Goal: Task Accomplishment & Management: Use online tool/utility

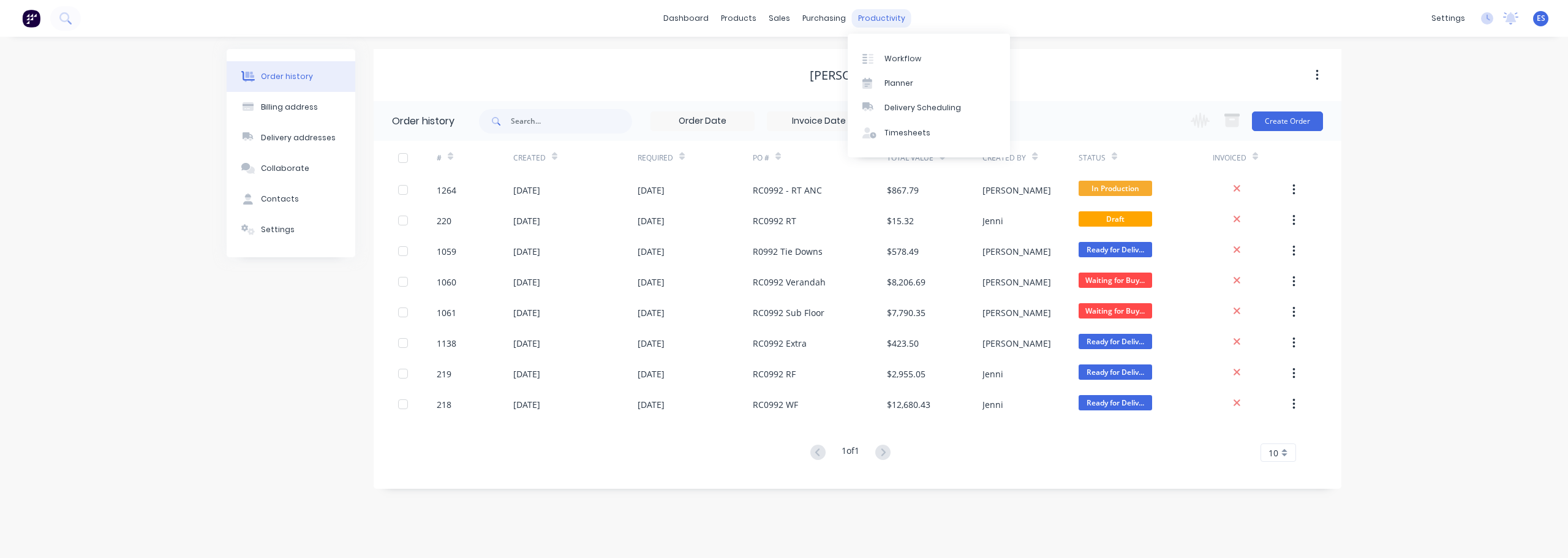
click at [874, 13] on div "productivity" at bounding box center [881, 18] width 59 height 18
click at [898, 63] on div "Workflow" at bounding box center [903, 58] width 37 height 11
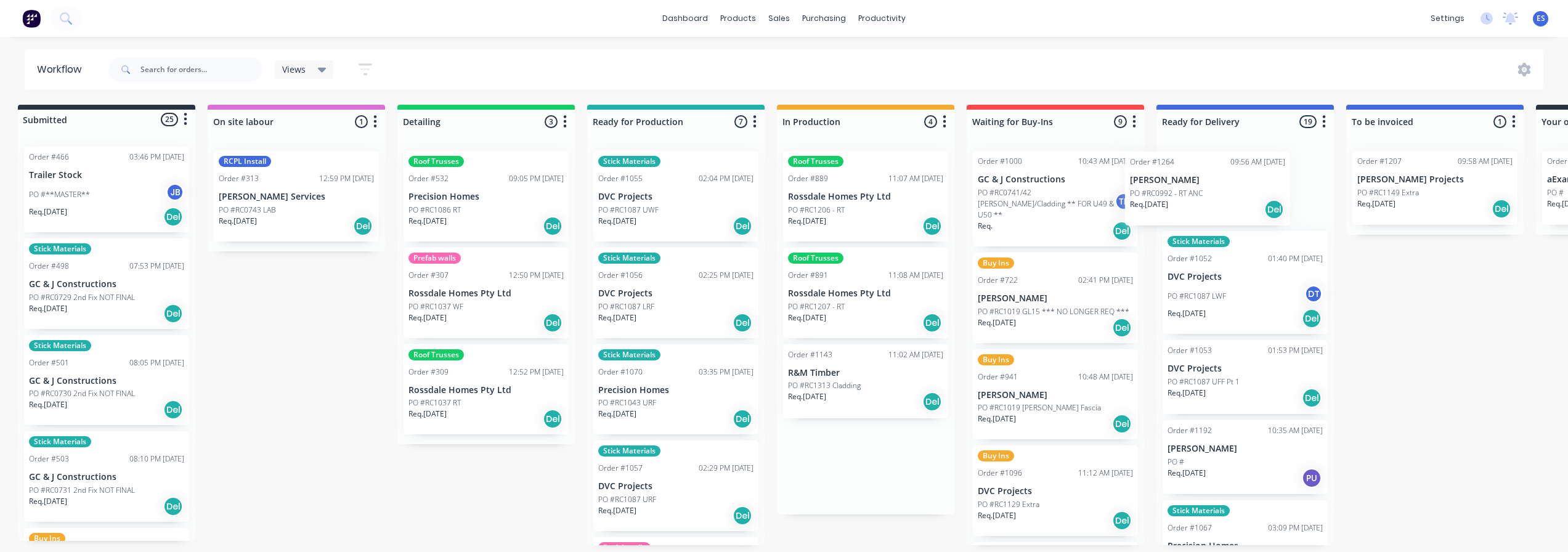
drag, startPoint x: 853, startPoint y: 185, endPoint x: 1192, endPoint y: 185, distance: 339.0
click at [1192, 185] on div "Submitted 25 Status colour #273444 hex #273444 Save Cancel Summaries Total orde…" at bounding box center [1098, 324] width 2233 height 441
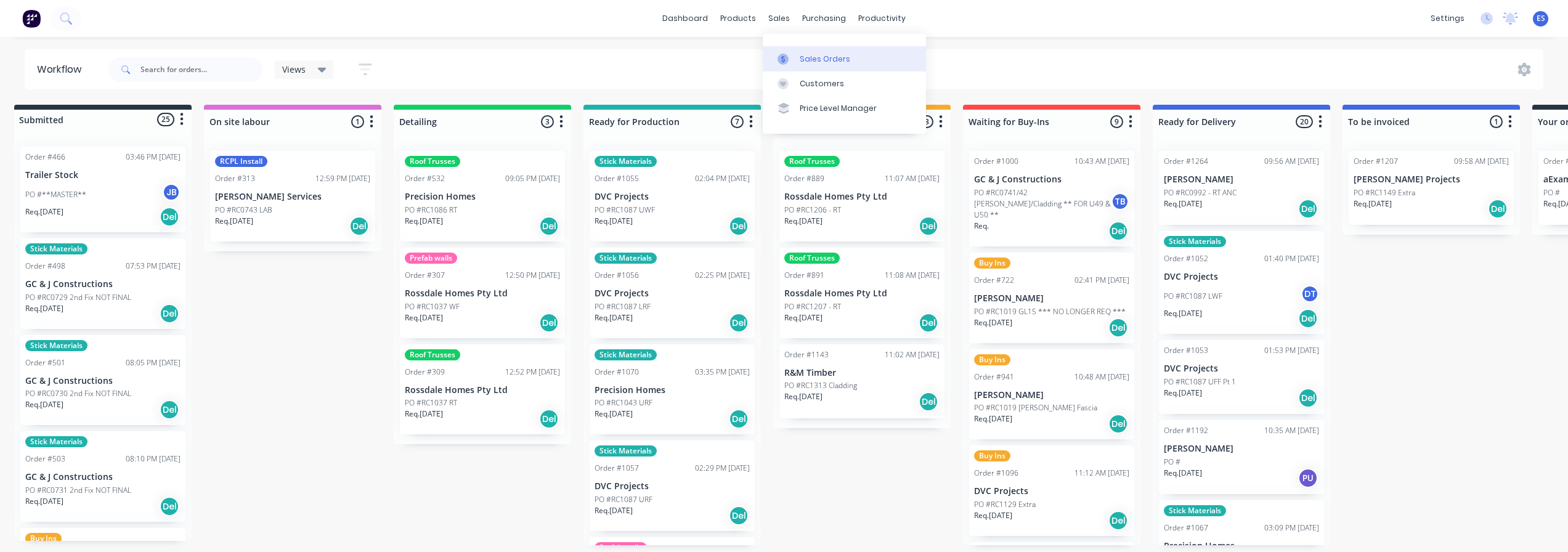
click at [796, 53] on link "Sales Orders" at bounding box center [844, 59] width 163 height 25
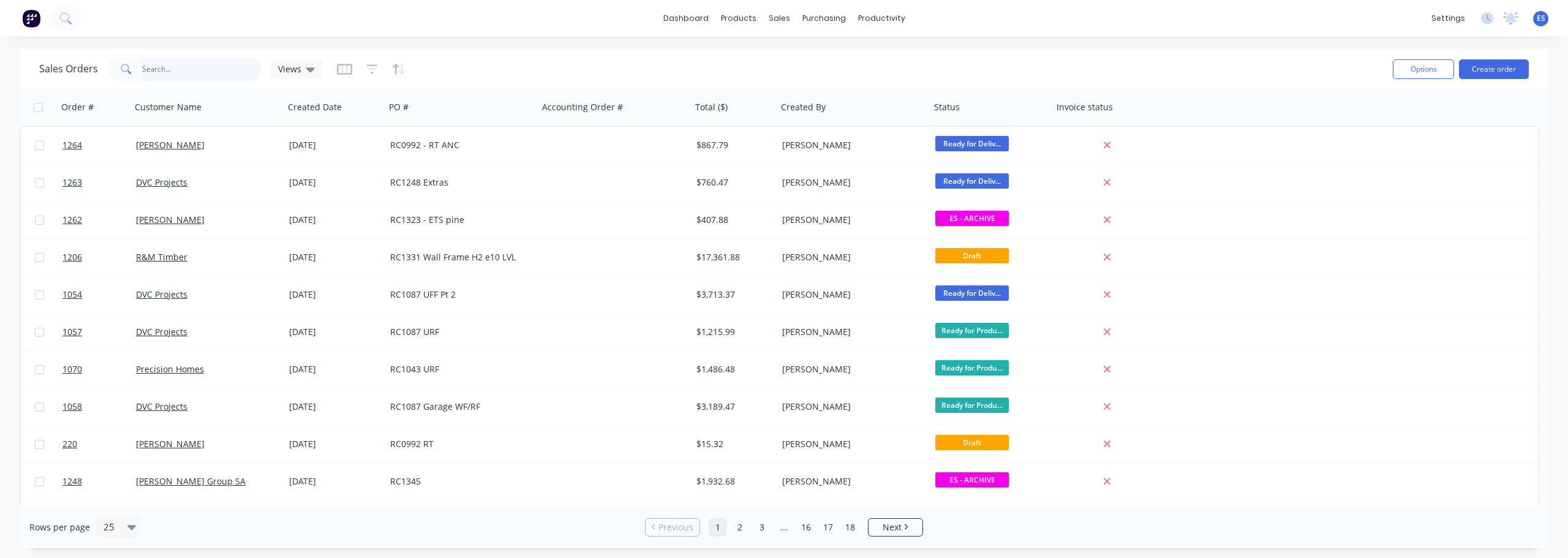
click at [201, 63] on input "text" at bounding box center [201, 69] width 119 height 25
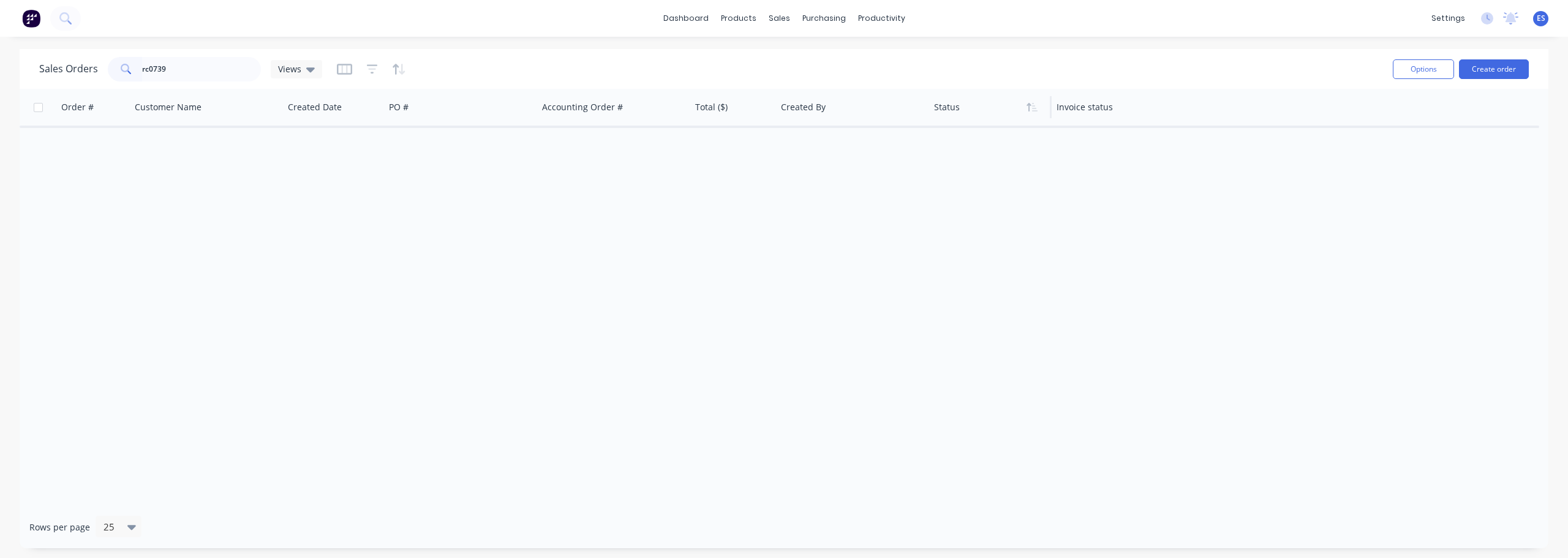
click at [971, 109] on div at bounding box center [988, 107] width 107 height 25
click at [941, 116] on div at bounding box center [988, 107] width 107 height 25
click at [1037, 114] on button "button" at bounding box center [1031, 106] width 18 height 18
click at [490, 68] on button "Sorting: Status" at bounding box center [465, 69] width 88 height 20
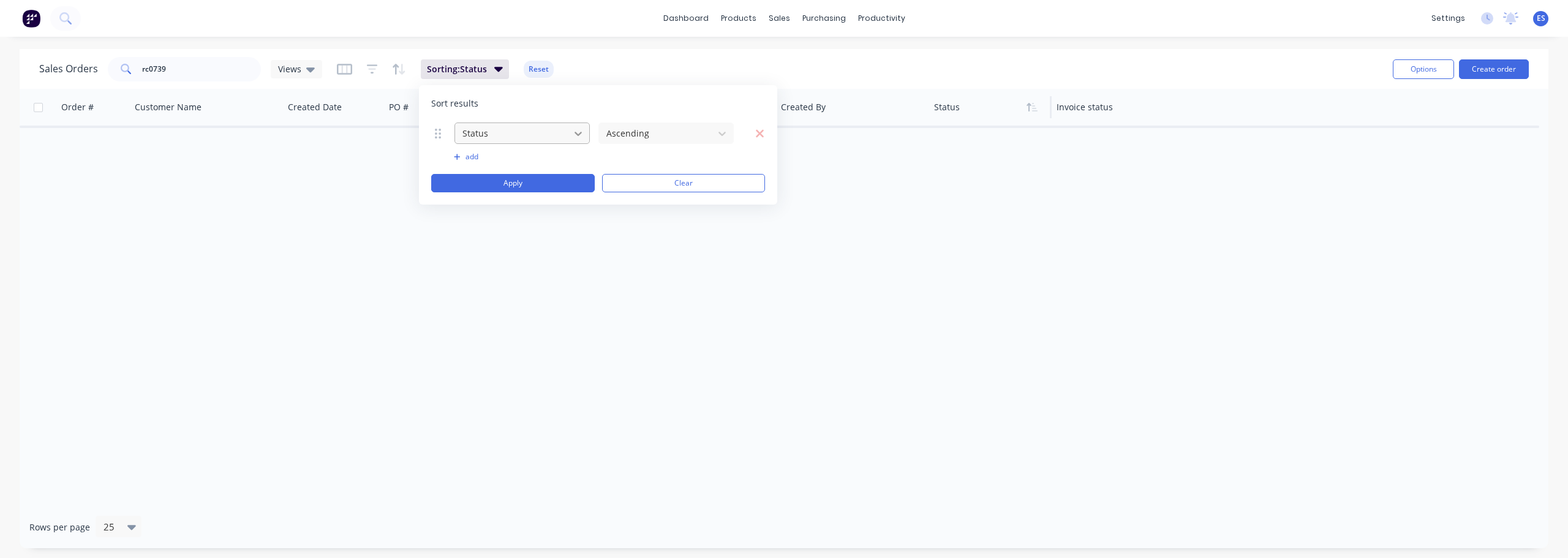
click at [568, 128] on div at bounding box center [579, 134] width 22 height 22
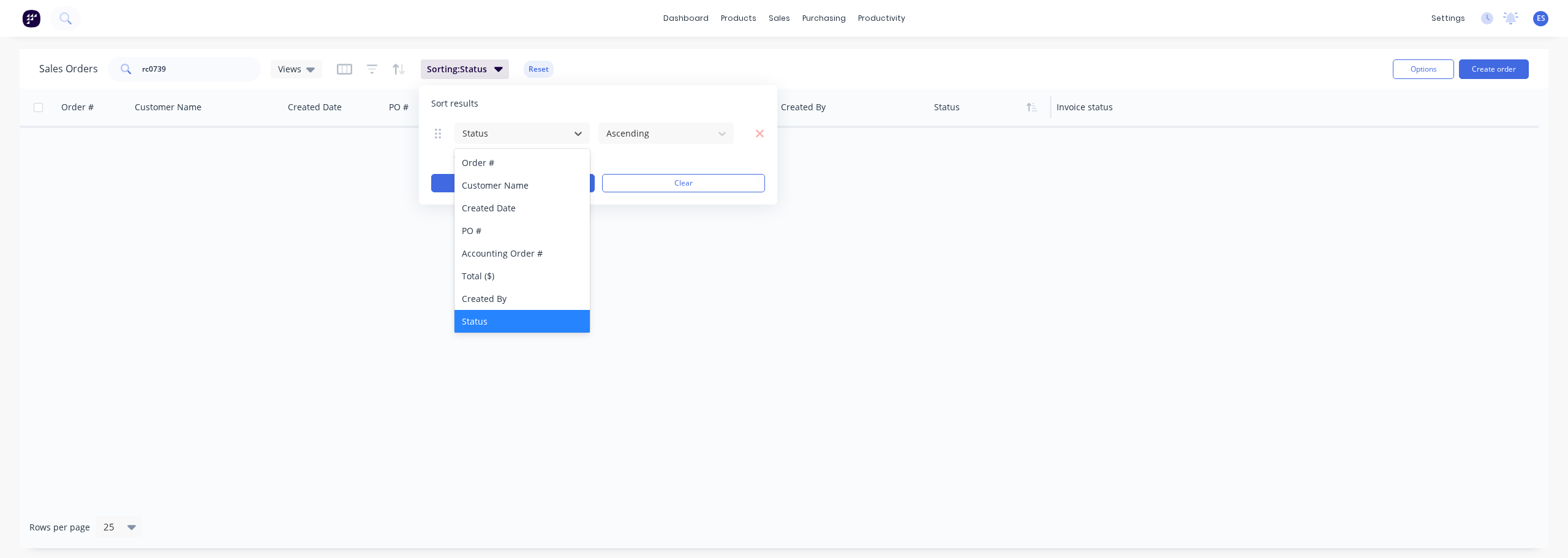
click at [628, 65] on div "Sales Orders rc0739 Views Sorting: Status Reset" at bounding box center [712, 69] width 1344 height 30
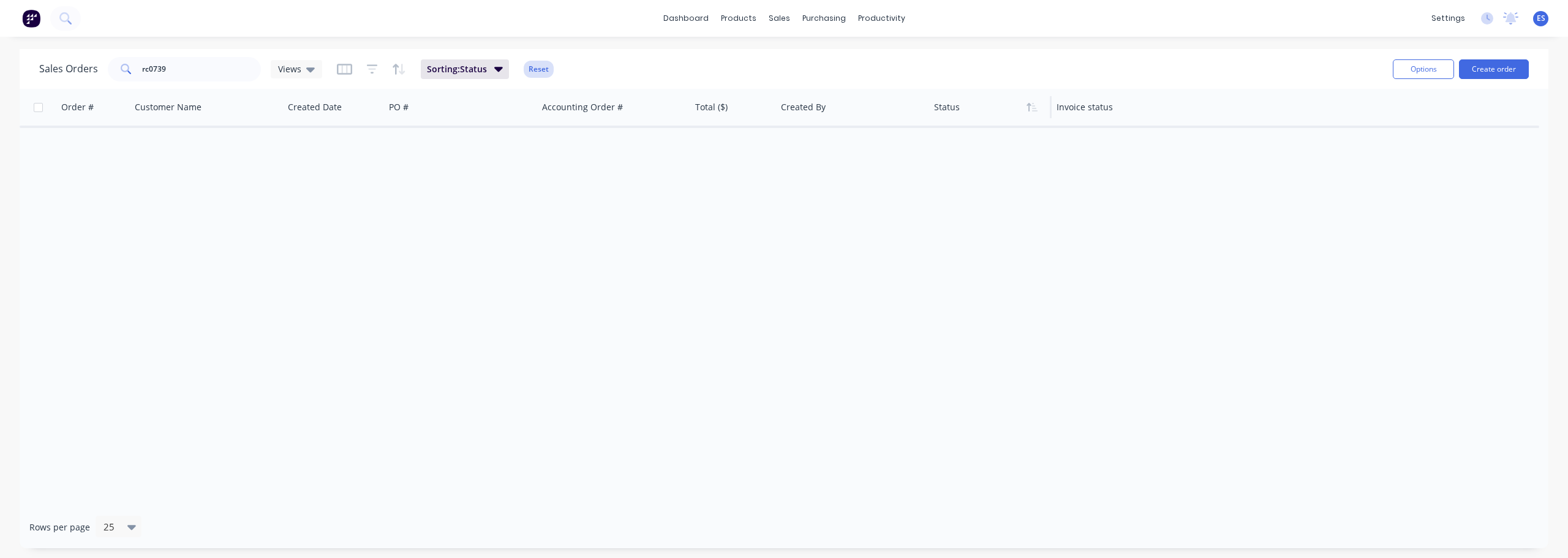
click at [532, 64] on button "Reset" at bounding box center [538, 69] width 30 height 17
click at [1063, 111] on div at bounding box center [1106, 107] width 99 height 25
click at [186, 65] on input "rc0739" at bounding box center [201, 69] width 119 height 25
type input "r"
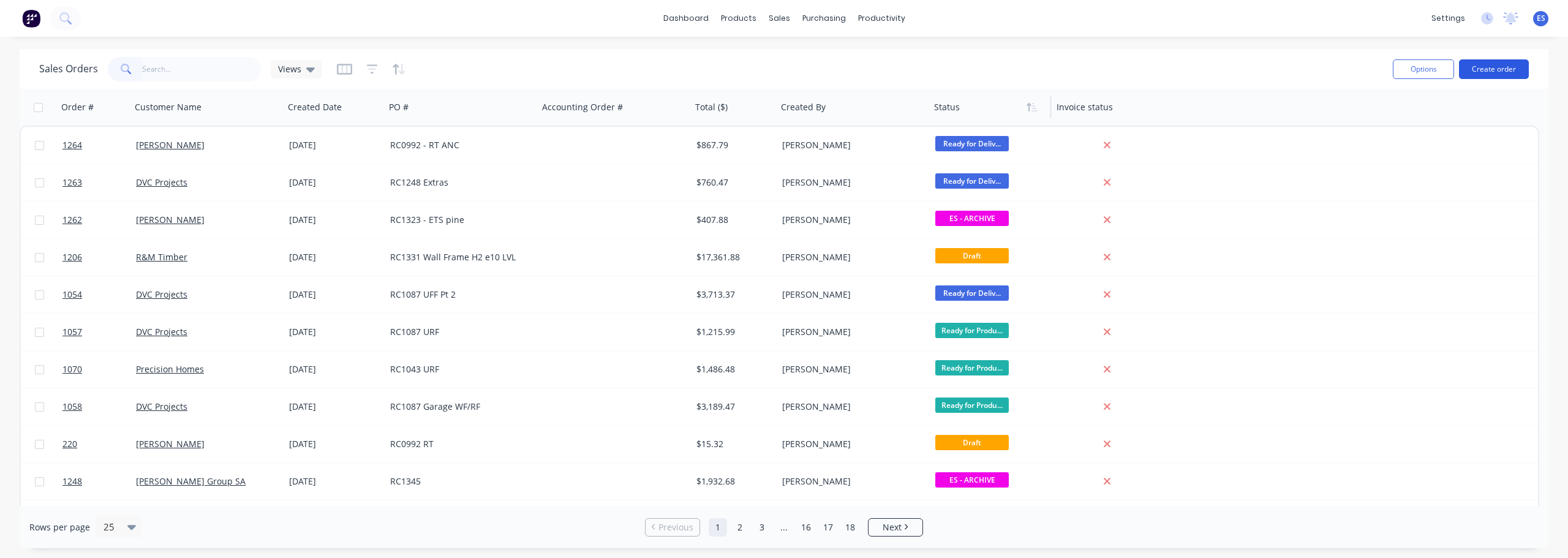
click at [1496, 68] on button "Create order" at bounding box center [1493, 69] width 69 height 20
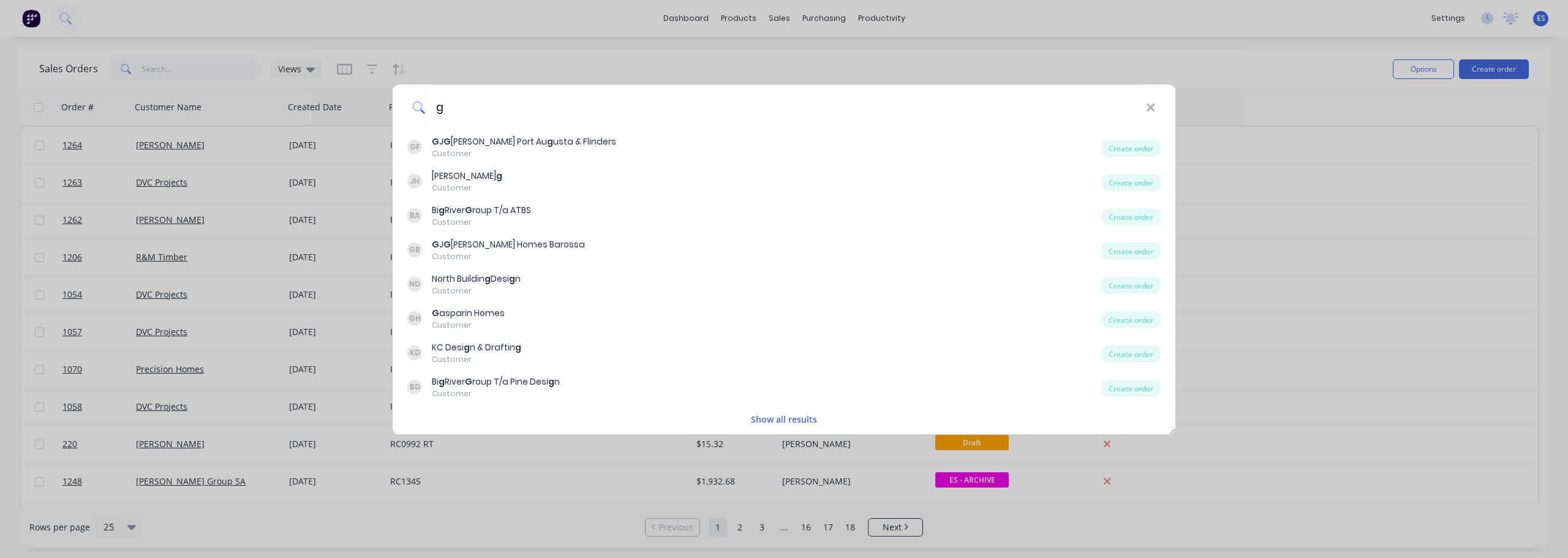
type input "g"
click at [795, 420] on button "Show all results" at bounding box center [784, 419] width 74 height 14
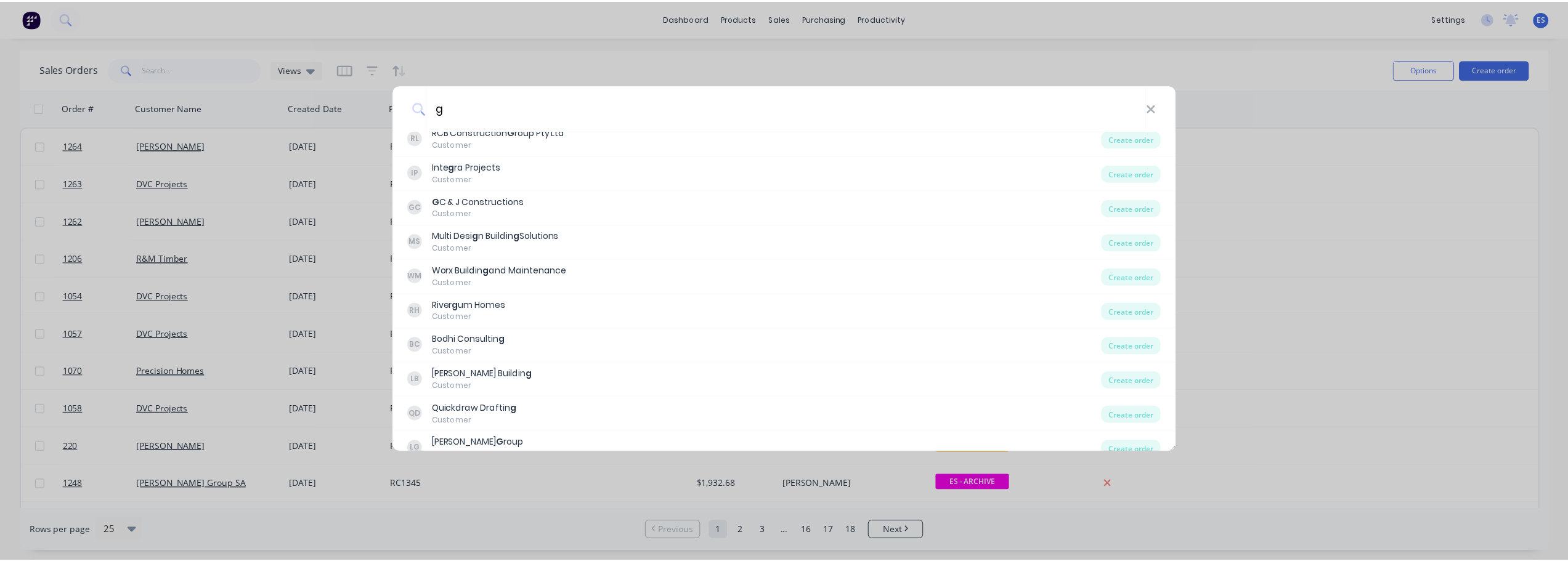
scroll to position [308, 0]
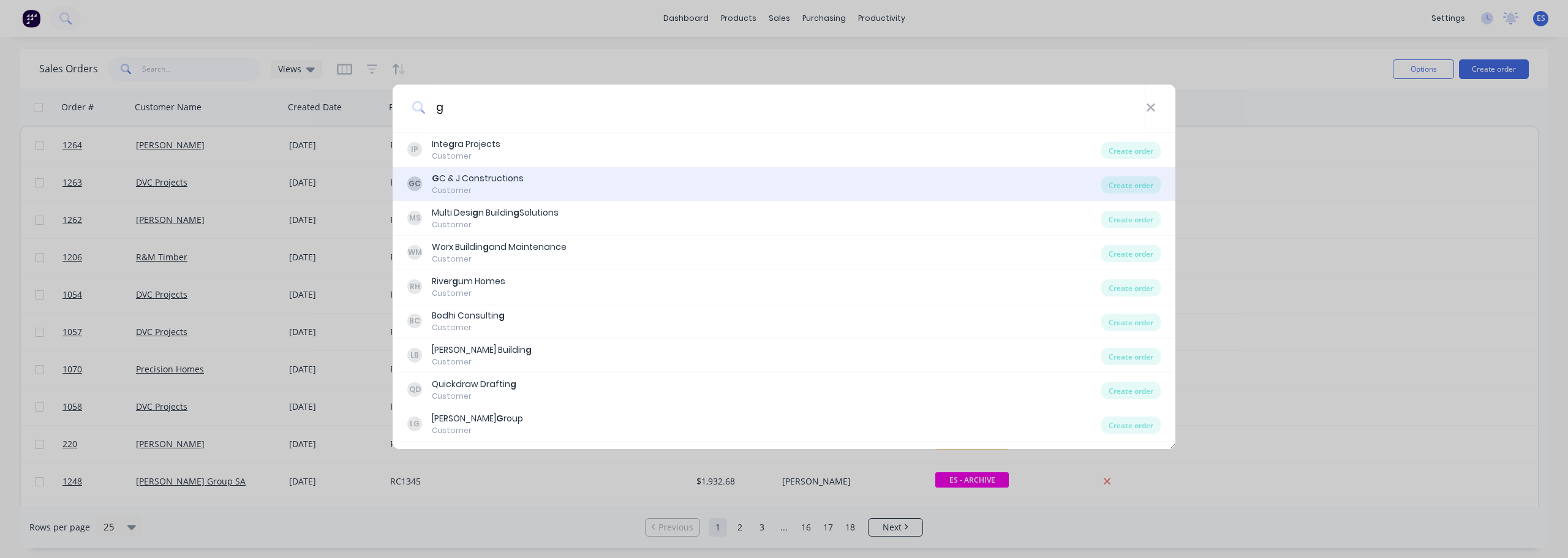
click at [527, 190] on div "GC G C & J Constructions Customer" at bounding box center [754, 184] width 694 height 24
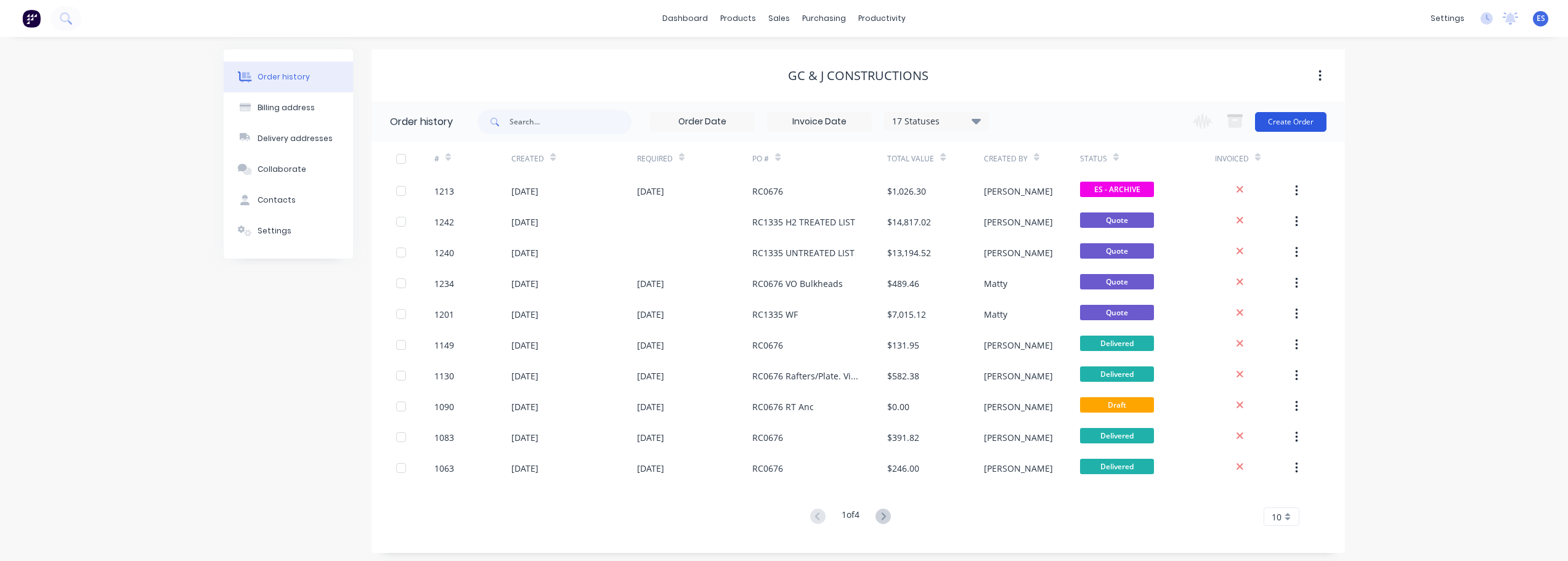
click at [1292, 117] on button "Create Order" at bounding box center [1290, 122] width 72 height 20
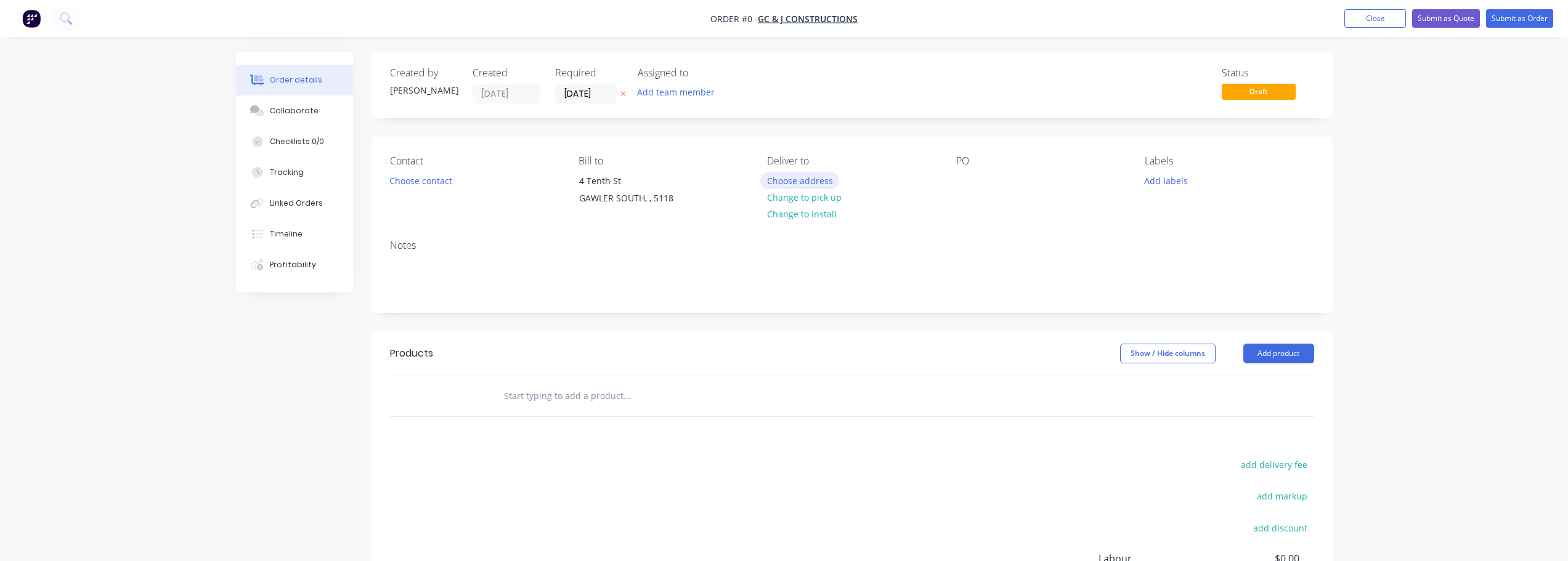
click at [806, 178] on button "Choose address" at bounding box center [799, 179] width 78 height 16
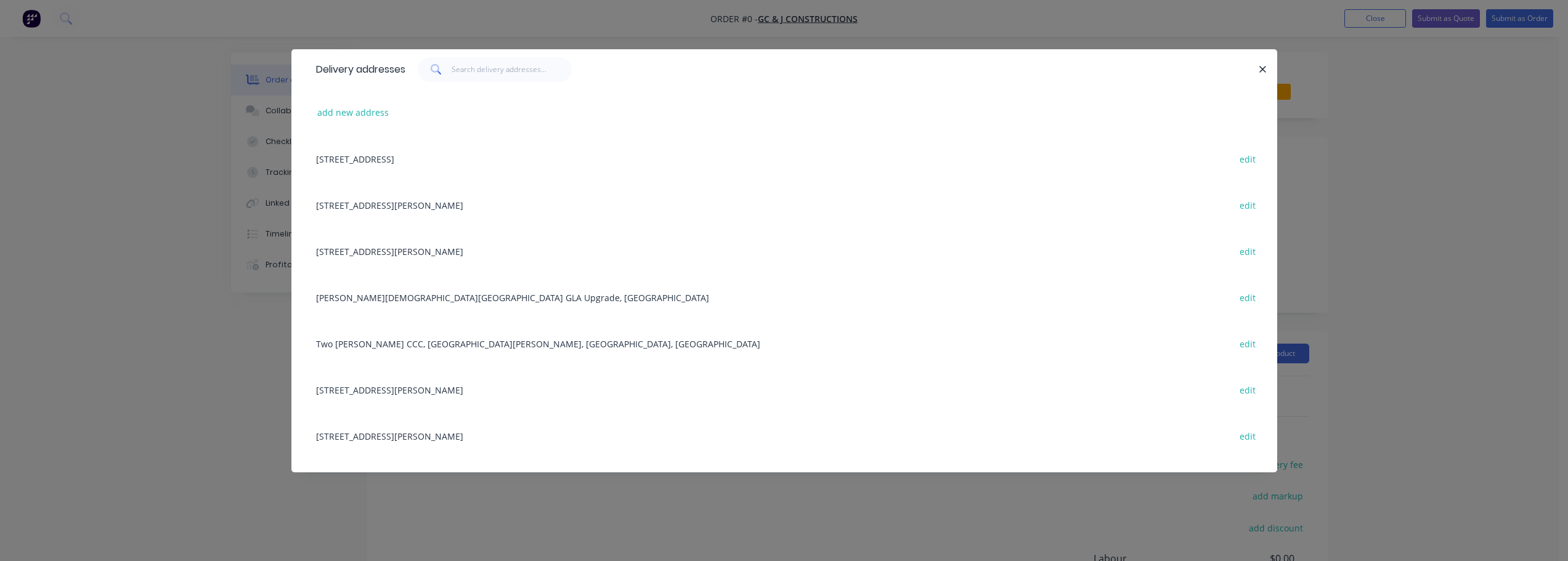
click at [409, 198] on div "[STREET_ADDRESS][PERSON_NAME] edit" at bounding box center [784, 205] width 948 height 47
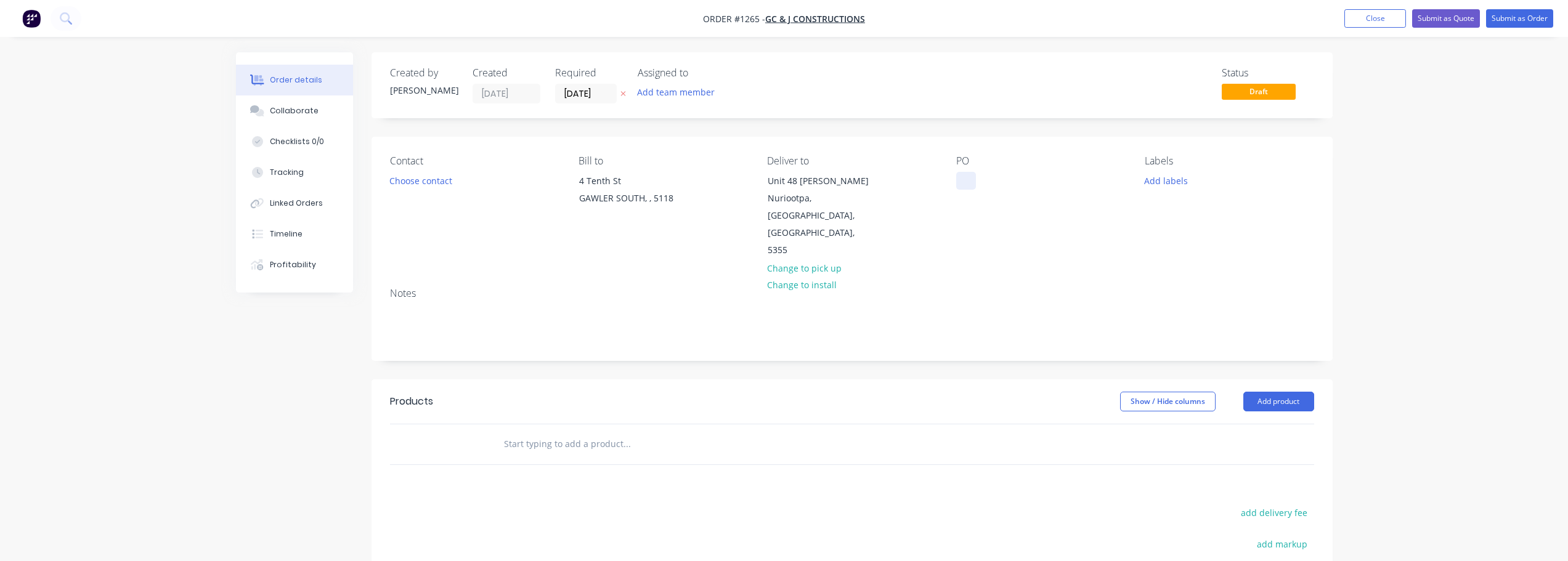
click at [971, 179] on div at bounding box center [965, 180] width 20 height 18
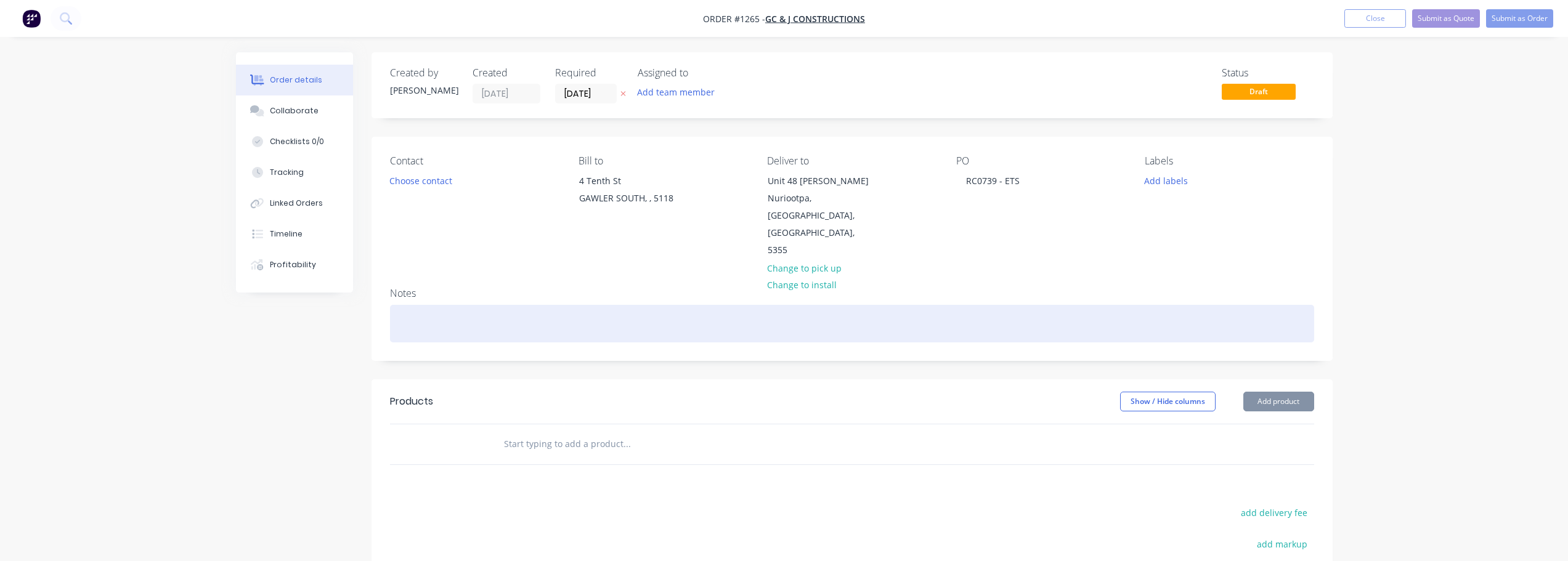
click at [564, 305] on div at bounding box center [852, 324] width 924 height 38
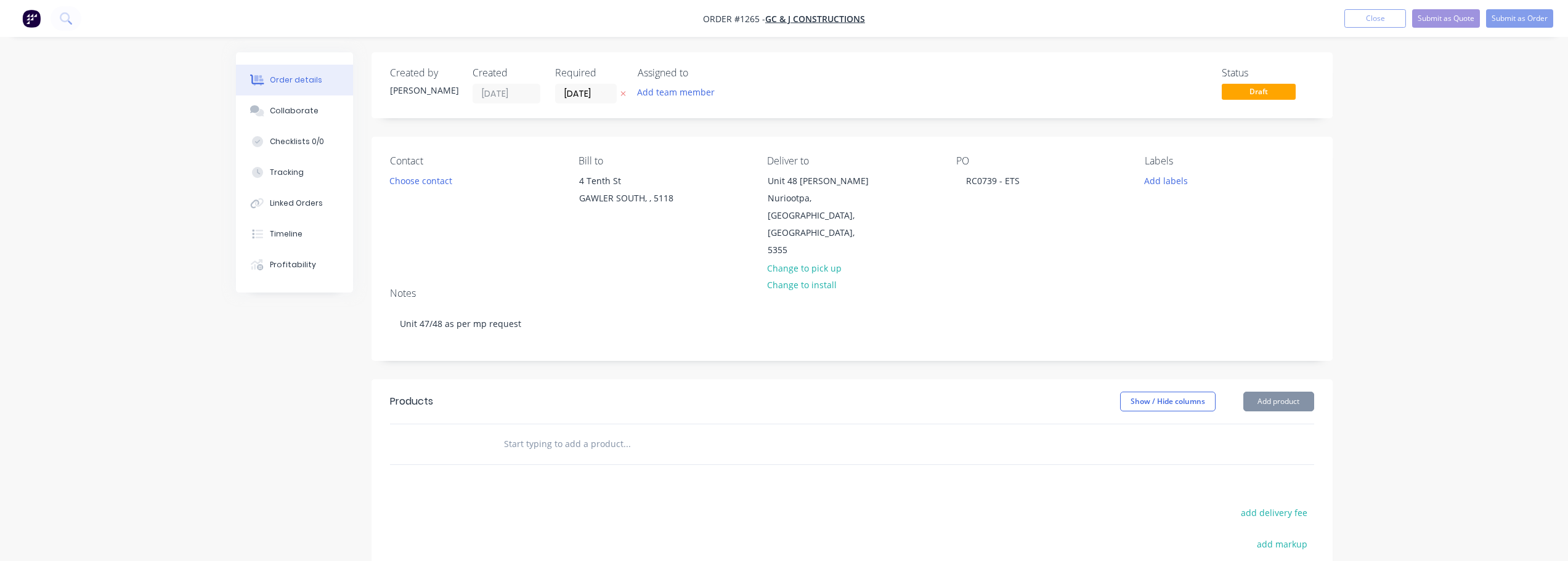
click at [573, 432] on input "text" at bounding box center [627, 444] width 247 height 25
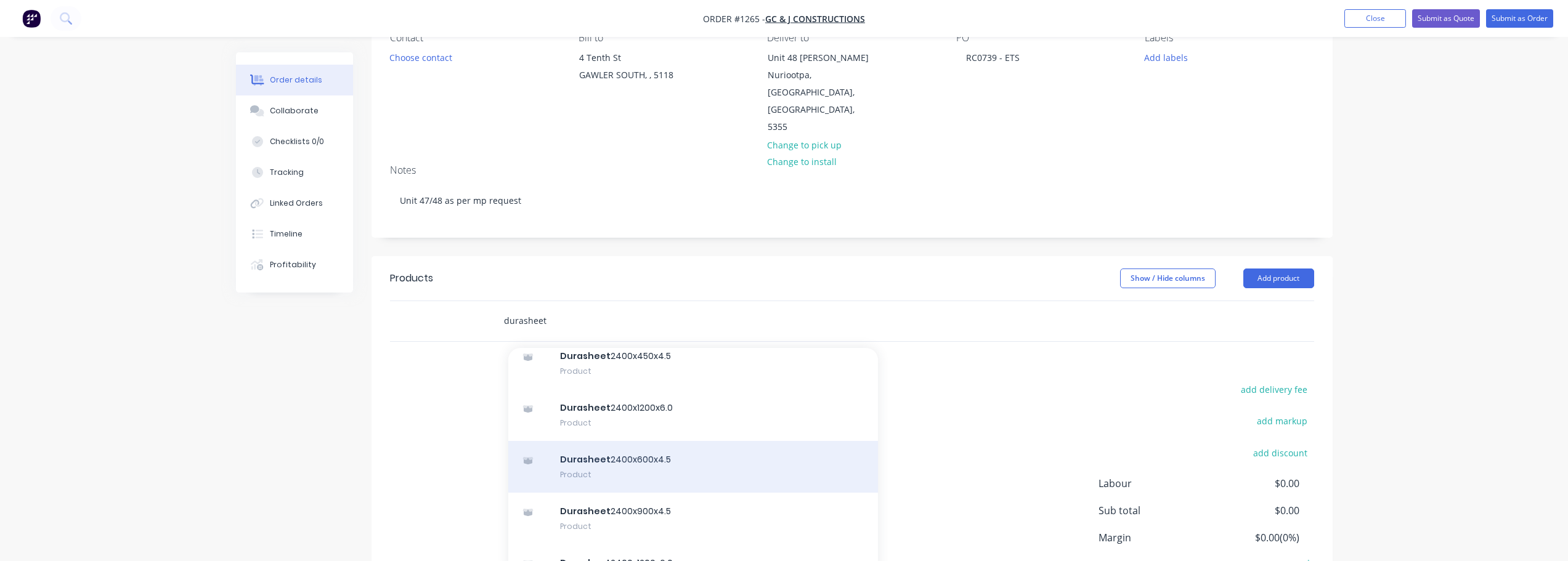
scroll to position [123, 0]
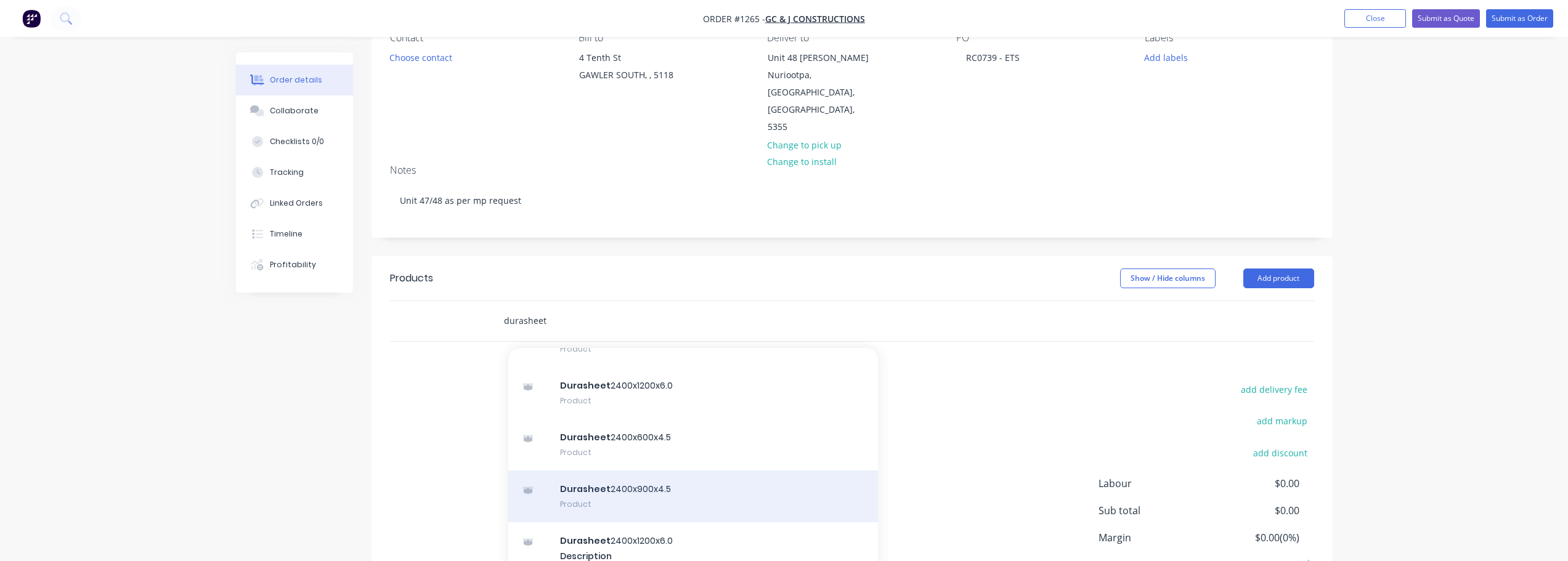
type input "durasheet"
click at [632, 471] on div "Durasheet 2400x900x4.5 Product" at bounding box center [692, 496] width 370 height 52
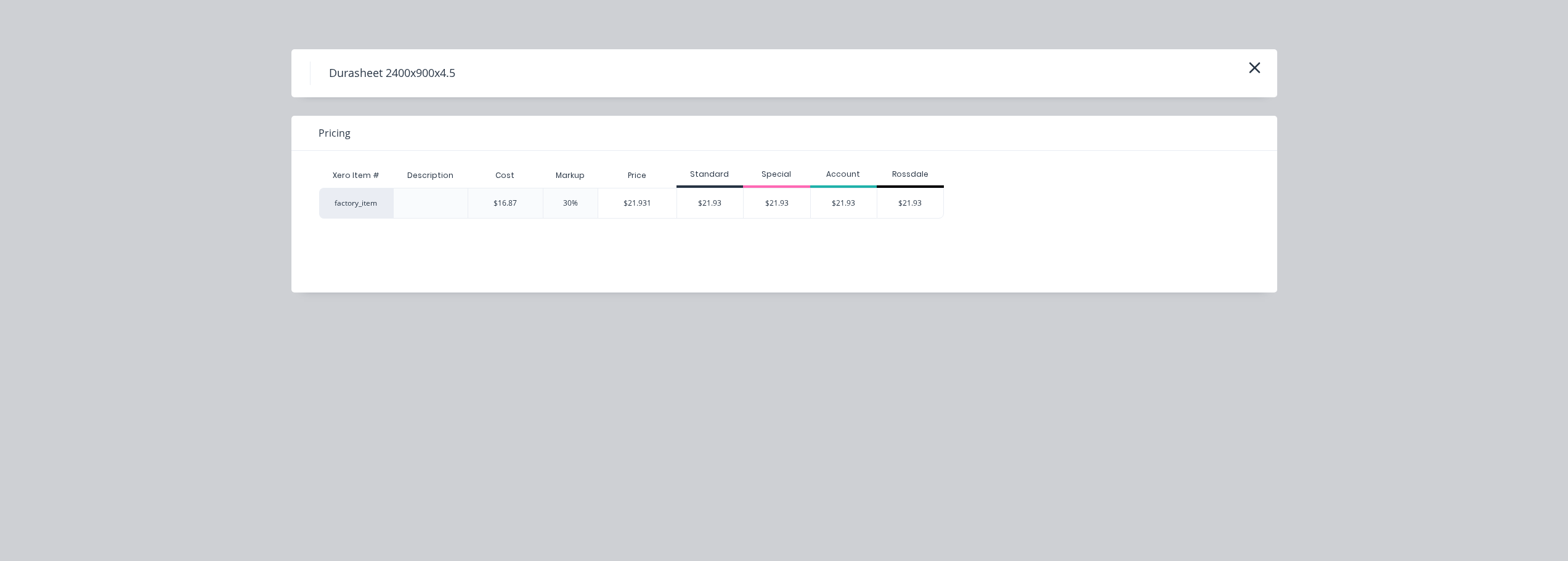
click at [736, 186] on div "Standard" at bounding box center [710, 175] width 67 height 25
click at [726, 199] on div "$21.93" at bounding box center [709, 203] width 66 height 29
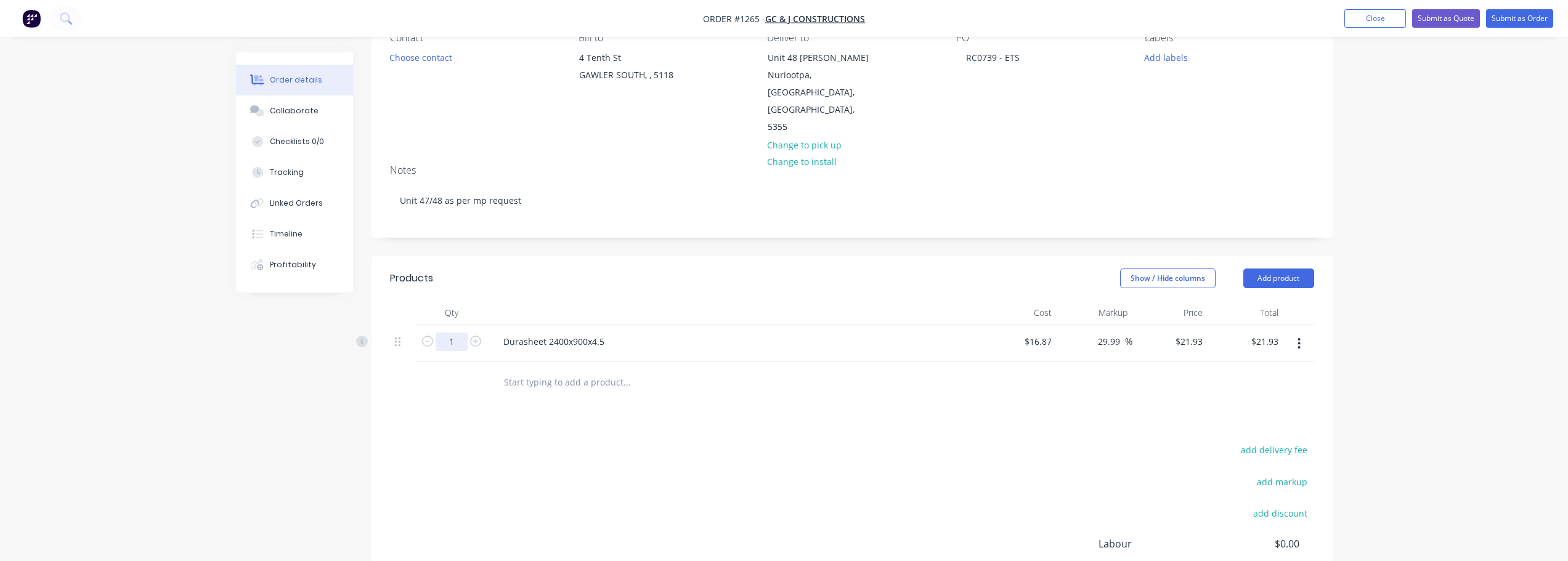
click at [461, 333] on input "1" at bounding box center [451, 341] width 32 height 18
type input "18"
type input "$394.74"
click at [754, 441] on div "add delivery fee add markup add discount Labour $0.00 Sub total $21.93 Margin $…" at bounding box center [852, 560] width 924 height 238
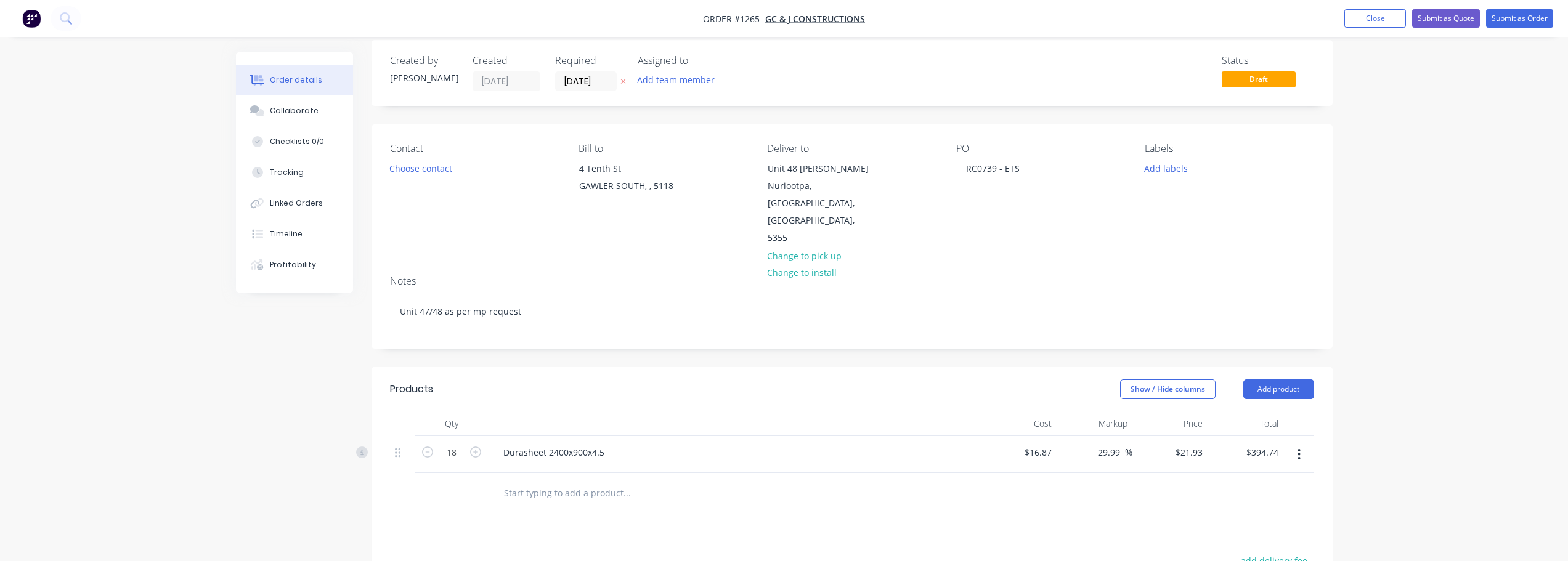
scroll to position [0, 0]
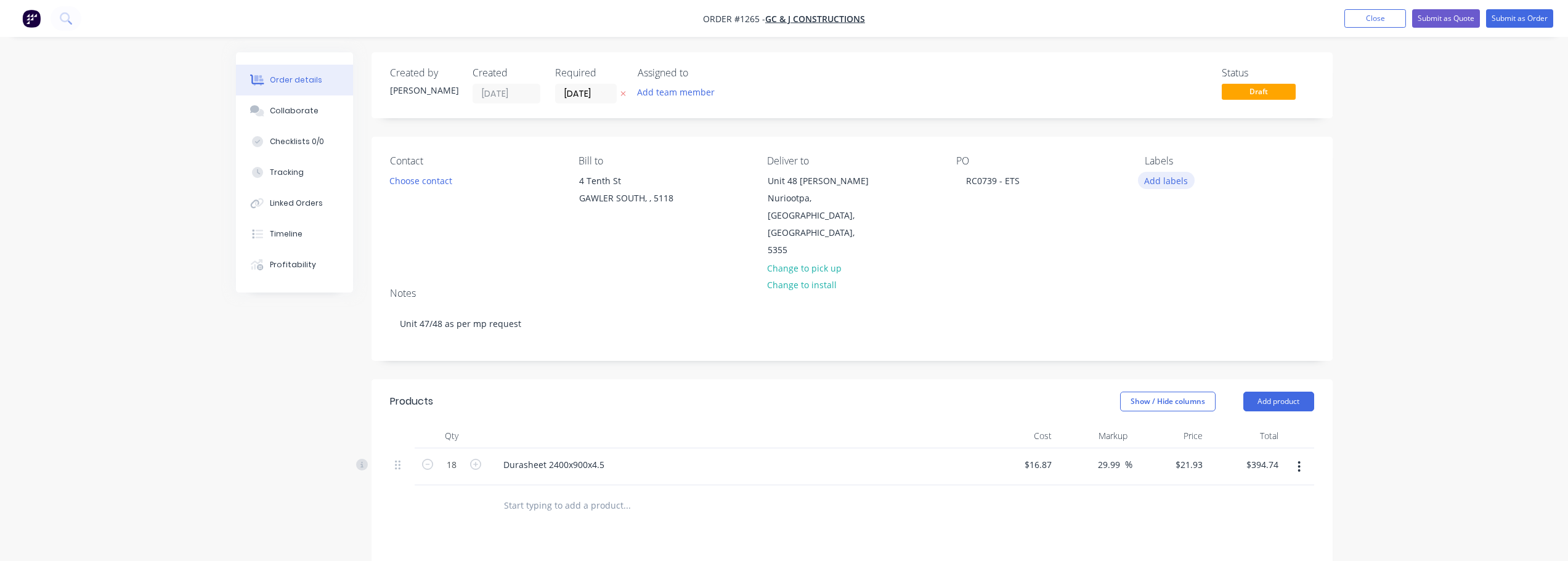
click at [1177, 183] on button "Add labels" at bounding box center [1166, 179] width 57 height 16
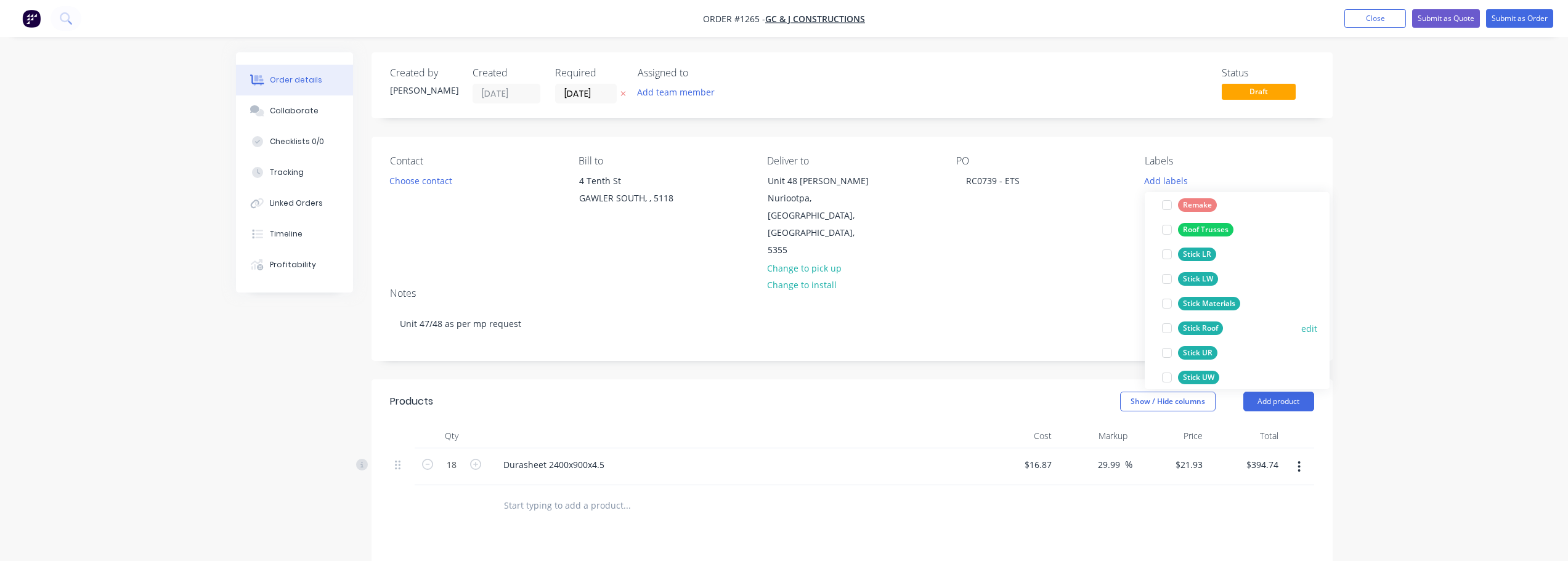
scroll to position [308, 0]
click at [1240, 302] on button "Stick Materials" at bounding box center [1201, 303] width 88 height 17
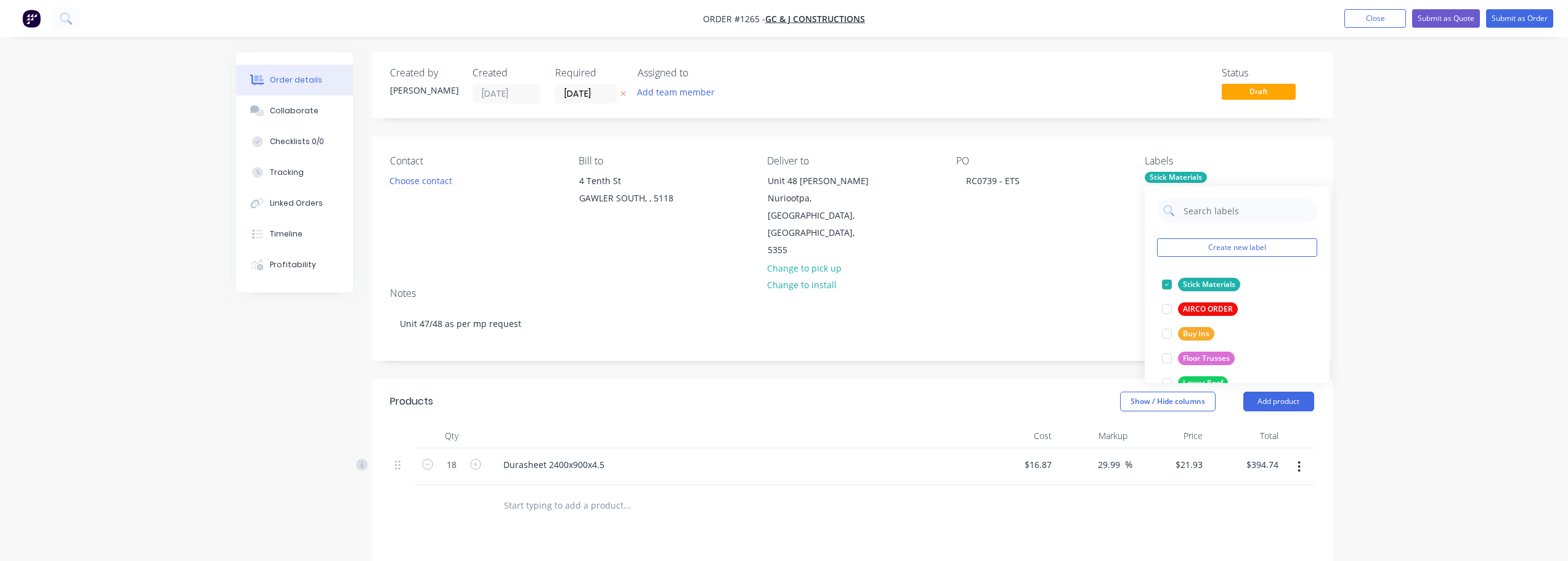
drag, startPoint x: 1029, startPoint y: 258, endPoint x: 1063, endPoint y: 240, distance: 38.5
click at [1034, 288] on div "Notes" at bounding box center [852, 294] width 924 height 12
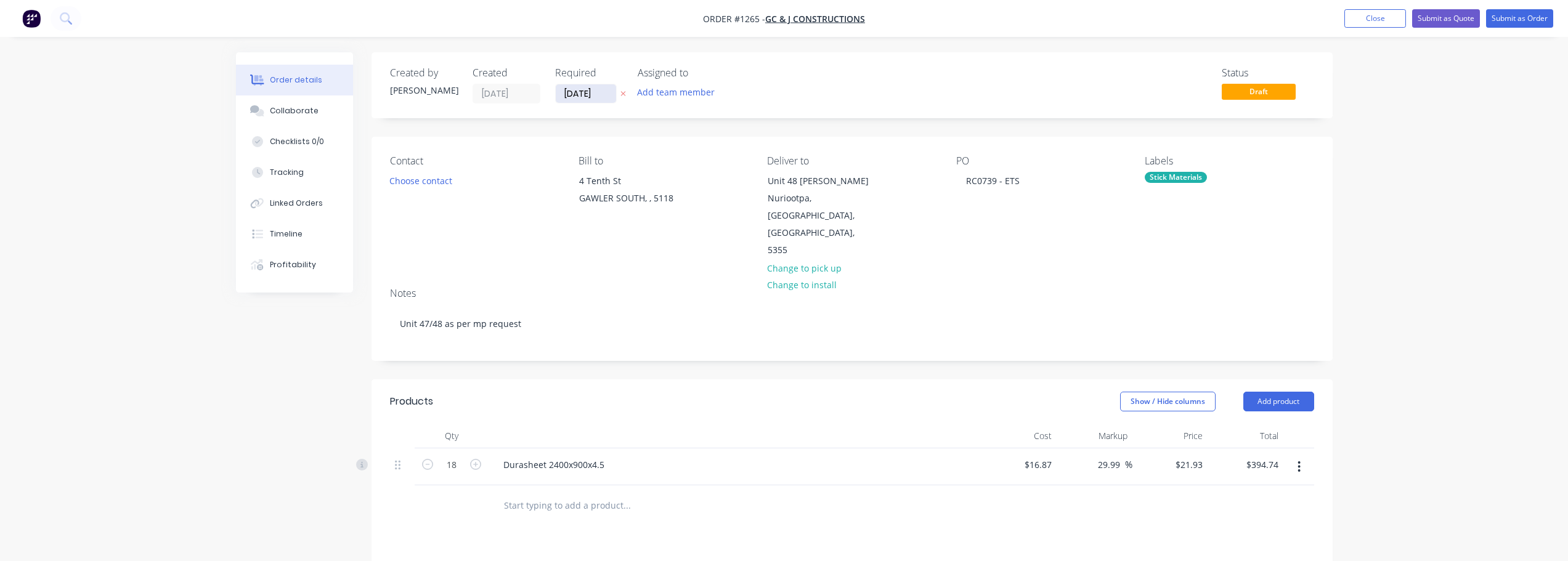
click at [608, 96] on input "[DATE]" at bounding box center [586, 93] width 60 height 18
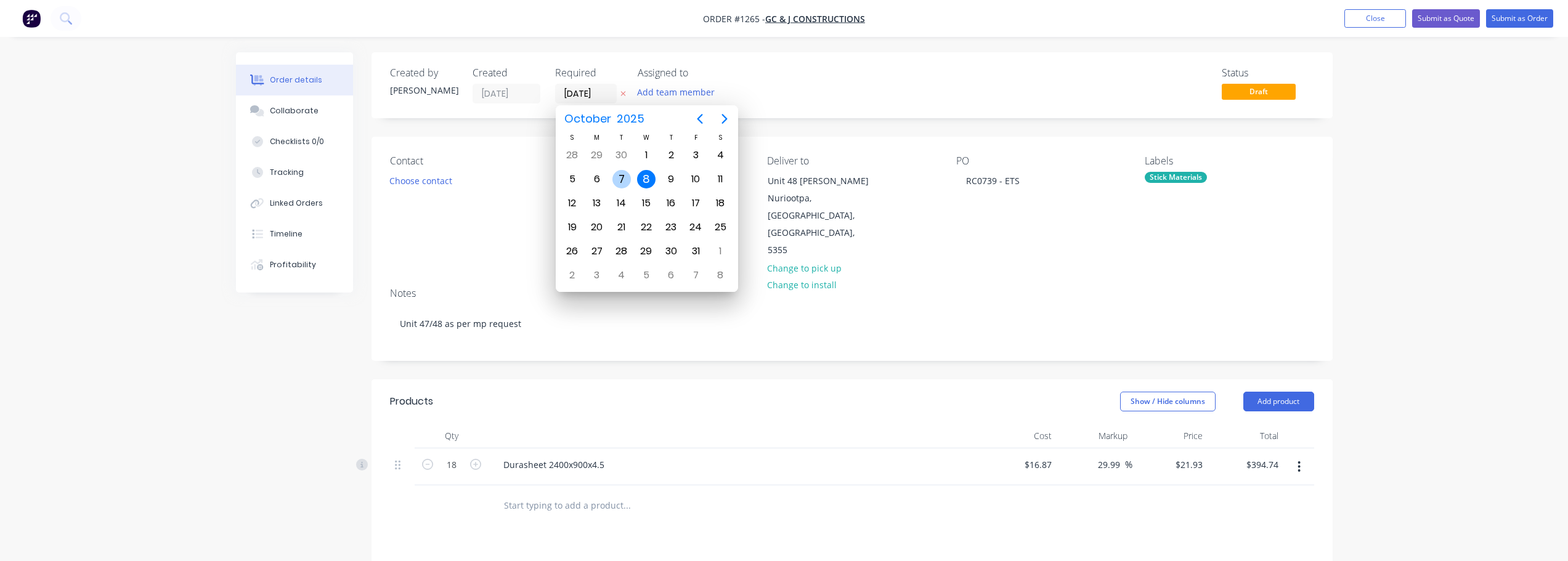
click at [628, 172] on div "7" at bounding box center [621, 178] width 18 height 18
type input "[DATE]"
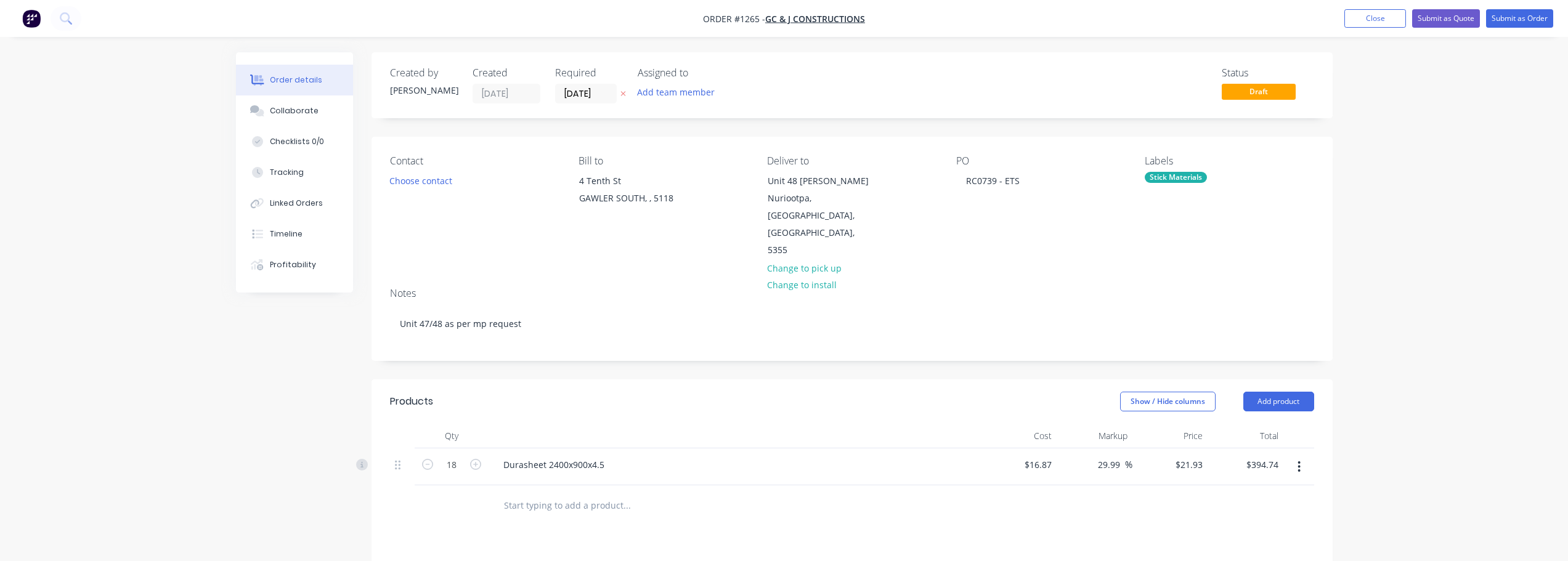
drag, startPoint x: 873, startPoint y: 505, endPoint x: 981, endPoint y: 444, distance: 124.0
click at [1508, 16] on button "Submit as Order" at bounding box center [1519, 18] width 67 height 18
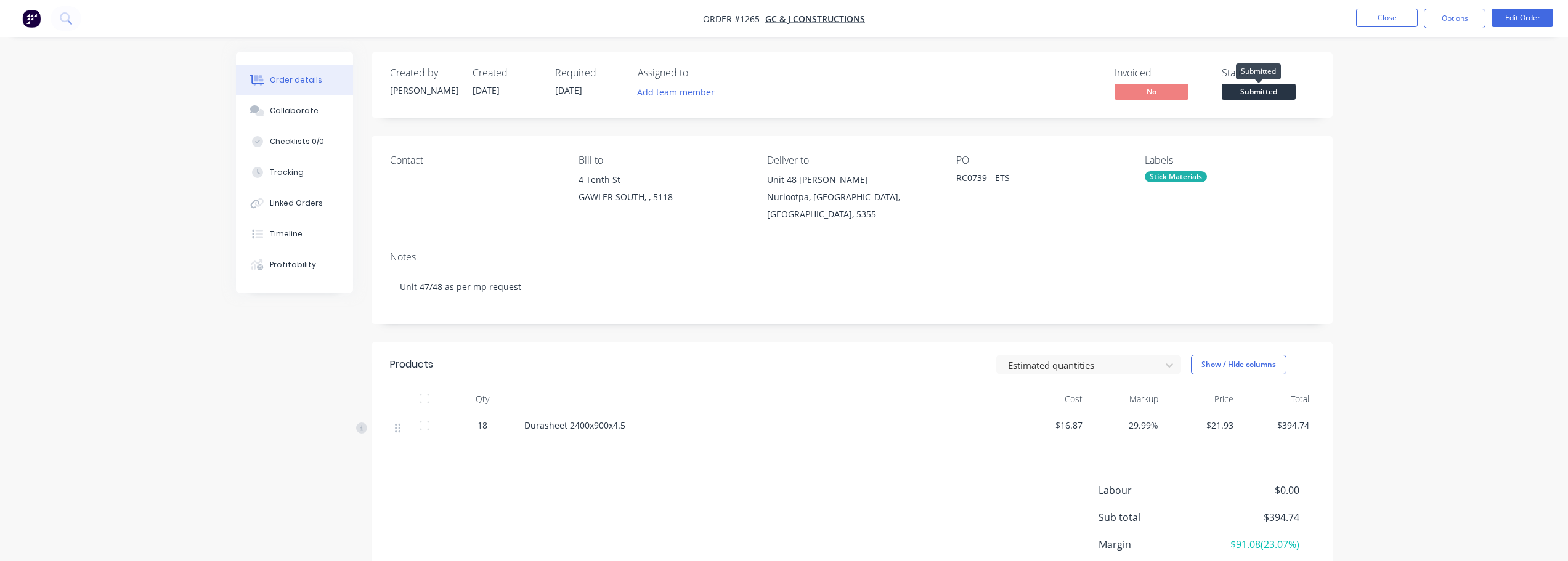
click at [1264, 88] on span "Submitted" at bounding box center [1259, 91] width 74 height 16
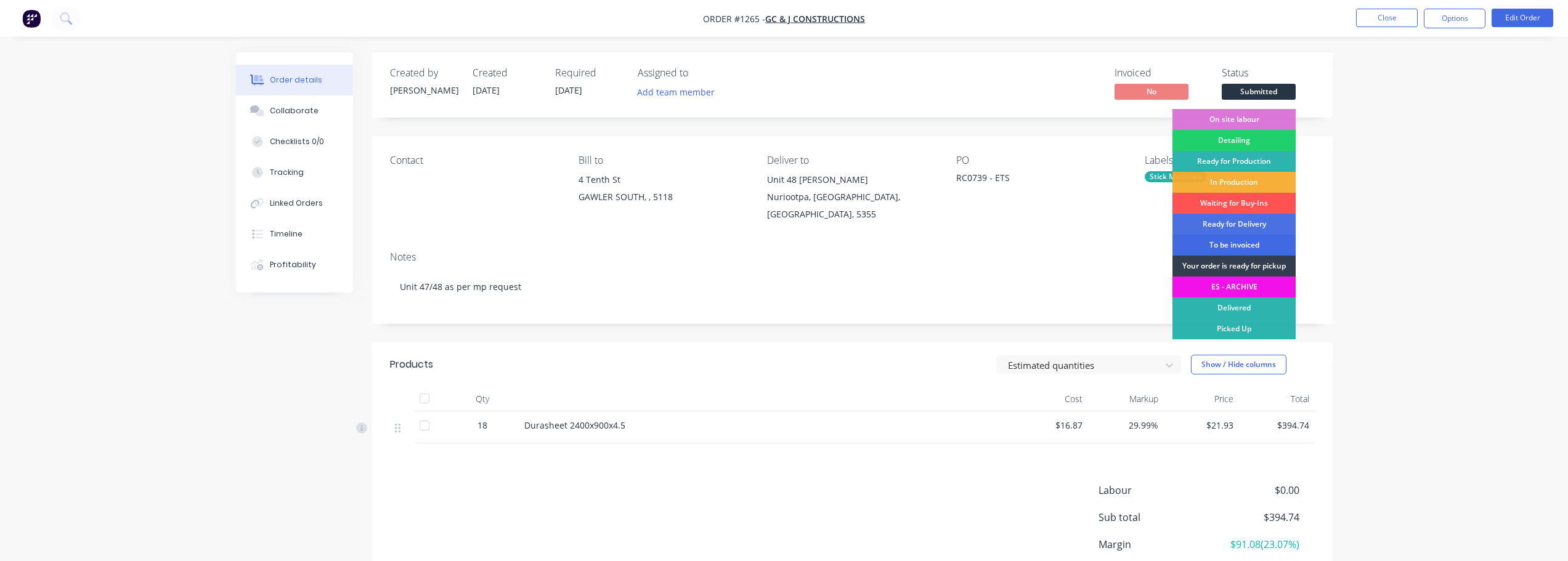
click at [1259, 245] on div "To be invoiced" at bounding box center [1234, 245] width 123 height 21
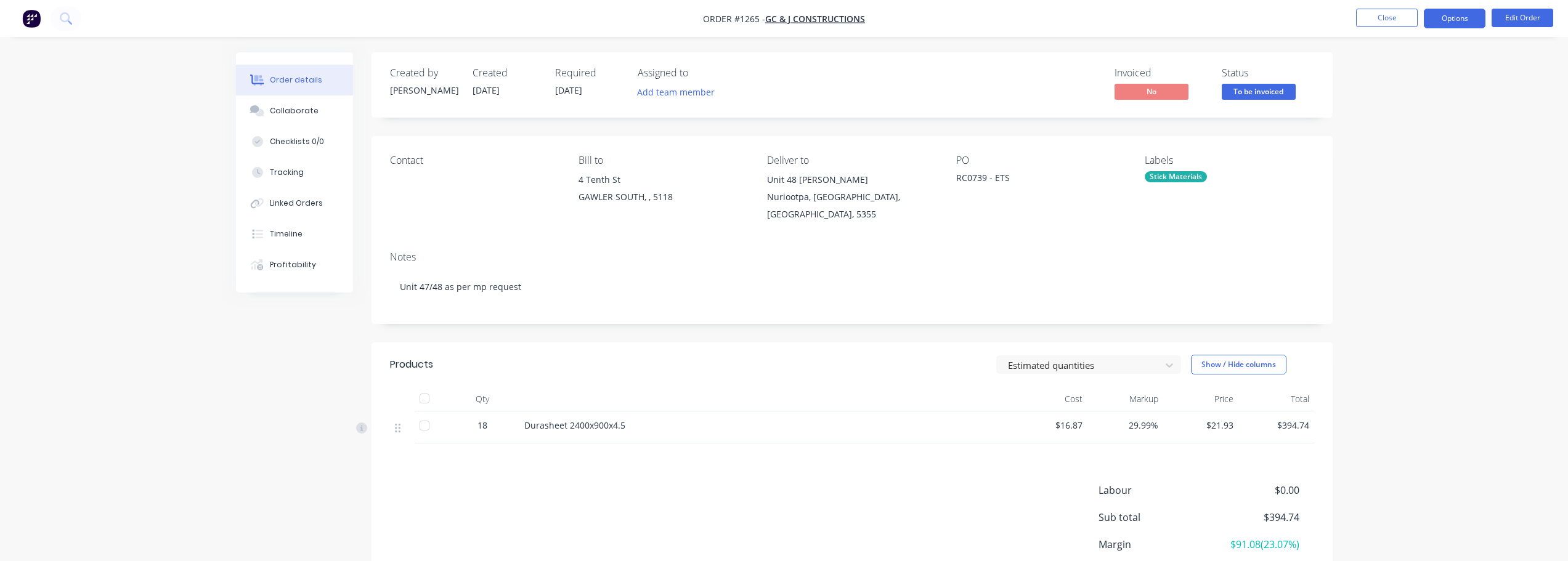
click at [1426, 18] on button "Options" at bounding box center [1453, 18] width 61 height 20
click at [1399, 175] on div "Delivery Docket" at bounding box center [1416, 173] width 113 height 18
click at [1402, 128] on div "Without pricing" at bounding box center [1416, 124] width 113 height 18
click at [1421, 172] on div "Delivery Docket" at bounding box center [1416, 173] width 113 height 18
click at [1402, 98] on div "With pricing" at bounding box center [1416, 99] width 113 height 18
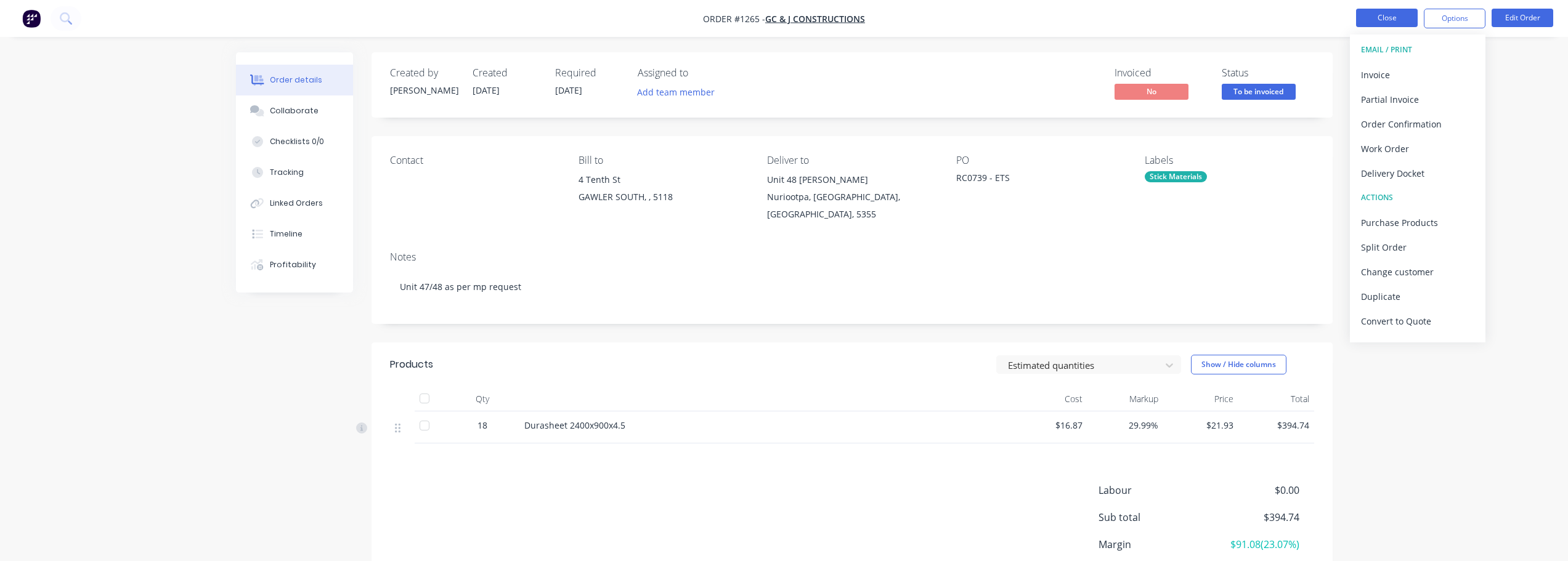
click at [1379, 22] on button "Close" at bounding box center [1386, 17] width 61 height 18
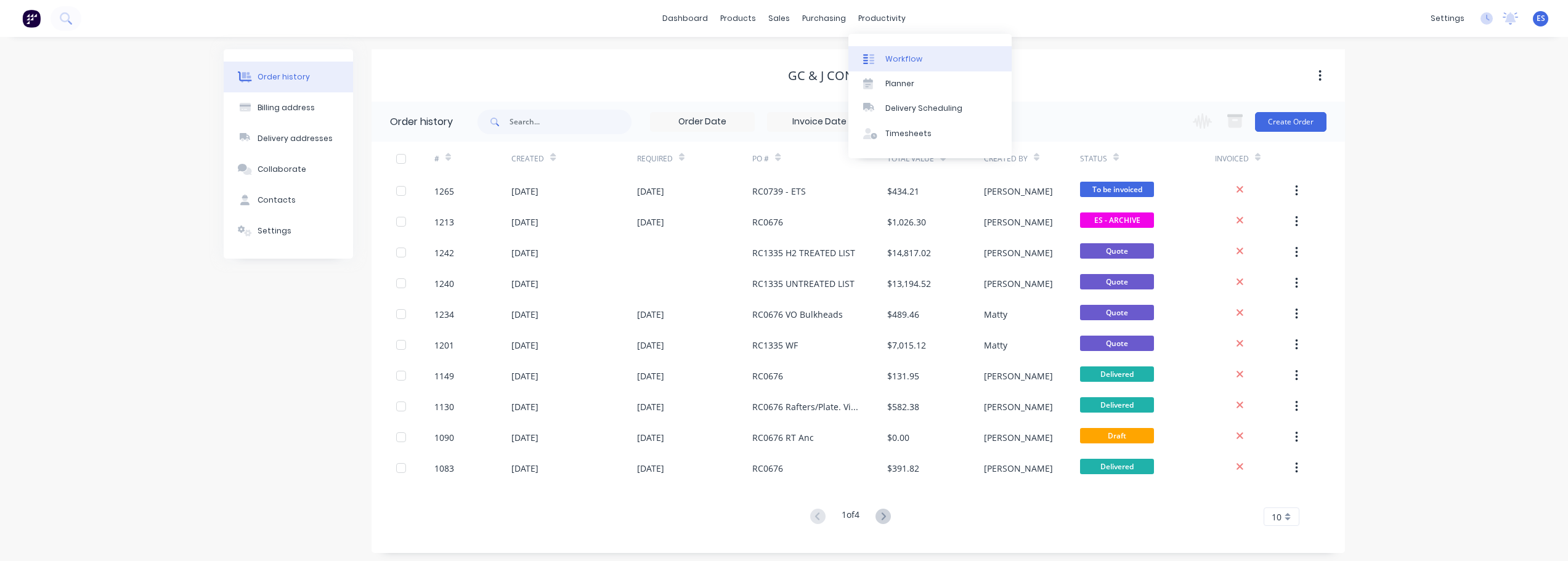
click at [899, 57] on div "Workflow" at bounding box center [903, 59] width 37 height 11
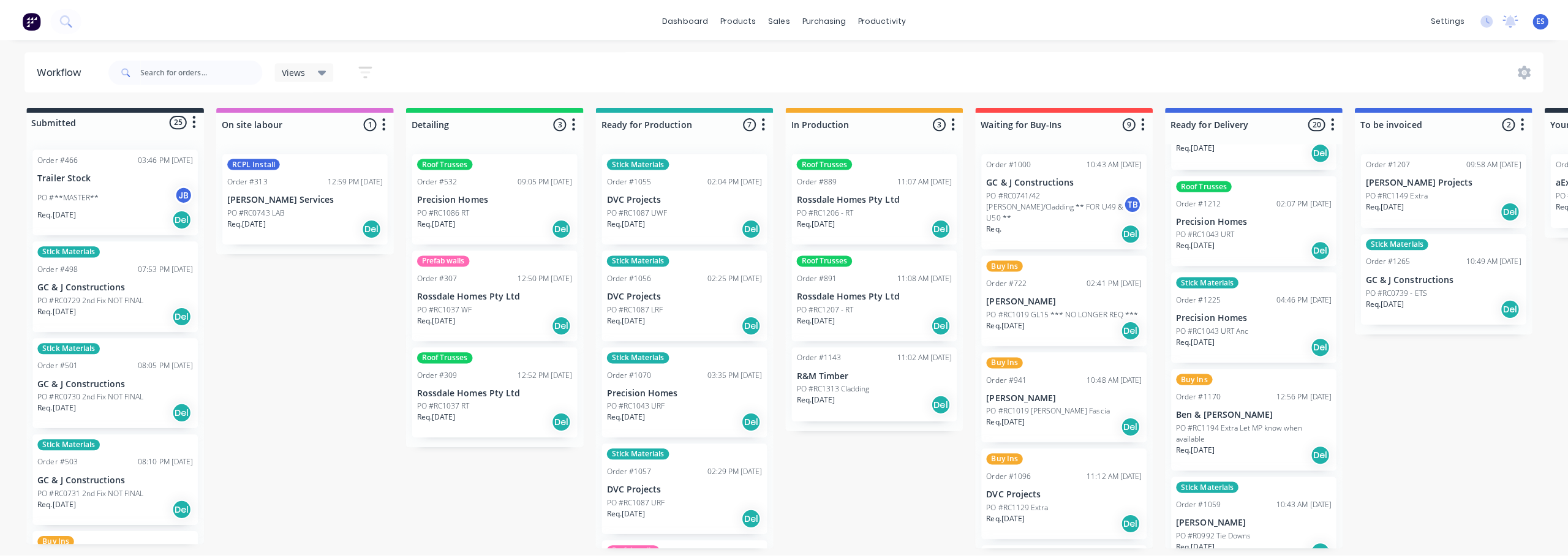
scroll to position [1518, 0]
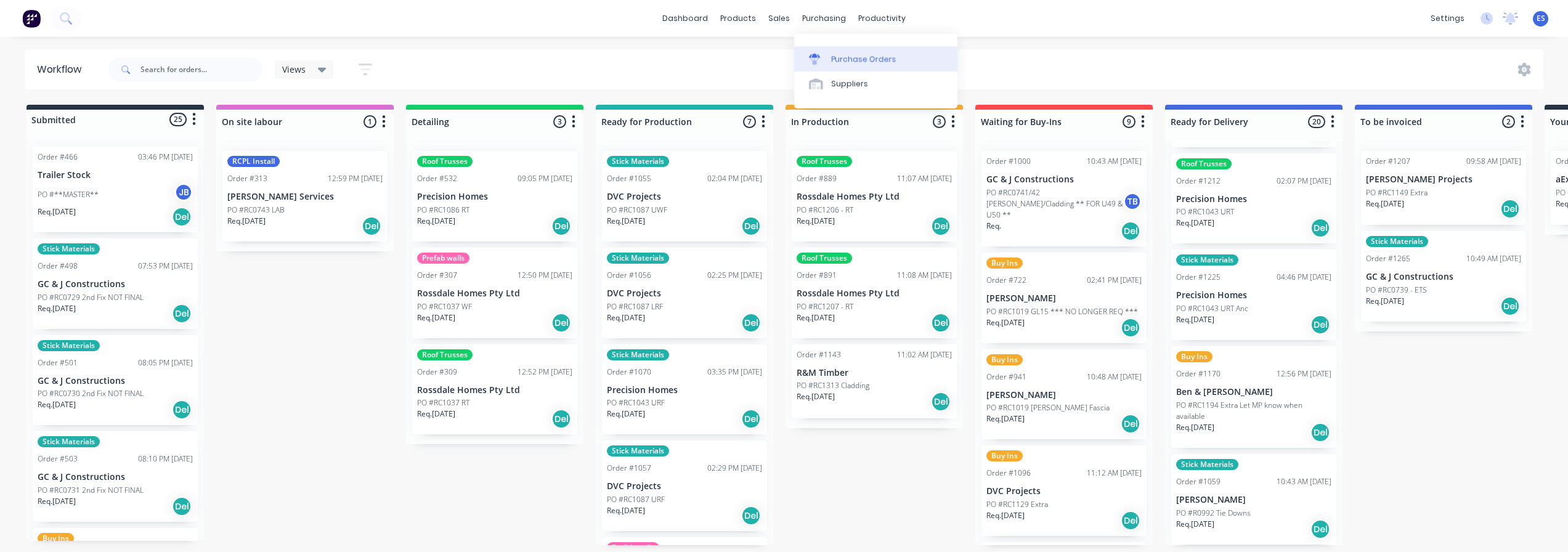
click at [850, 59] on div "Purchase Orders" at bounding box center [864, 59] width 66 height 11
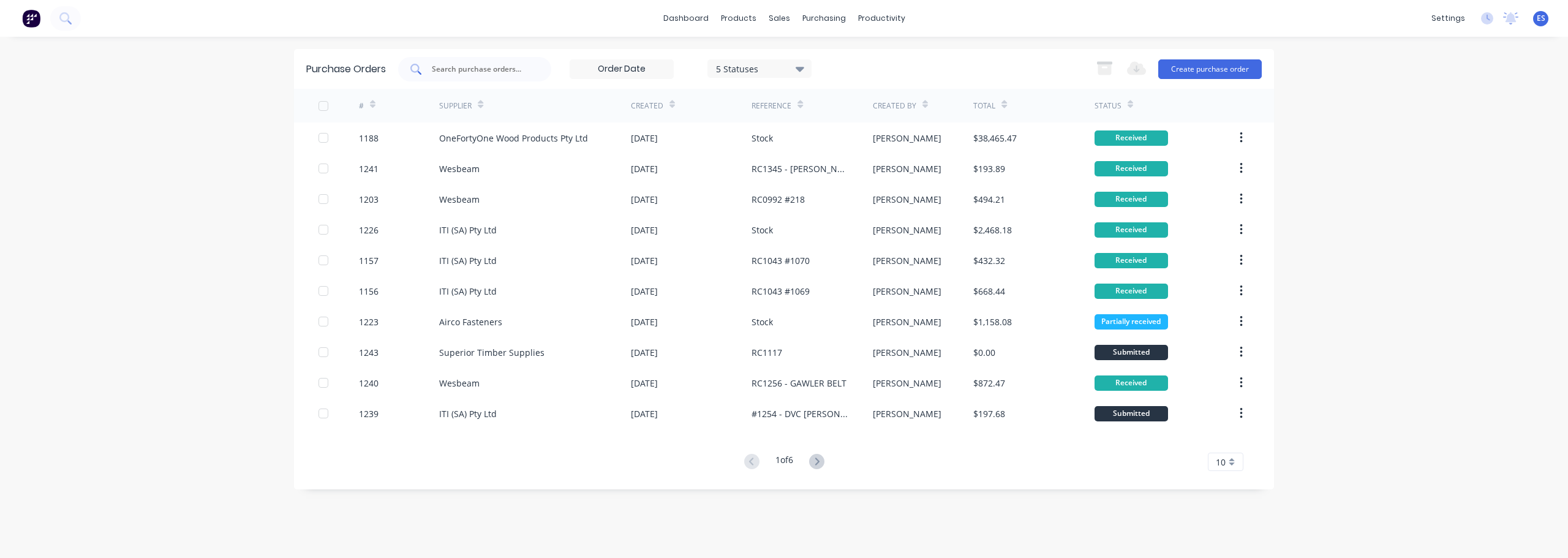
click at [488, 76] on div at bounding box center [474, 69] width 153 height 25
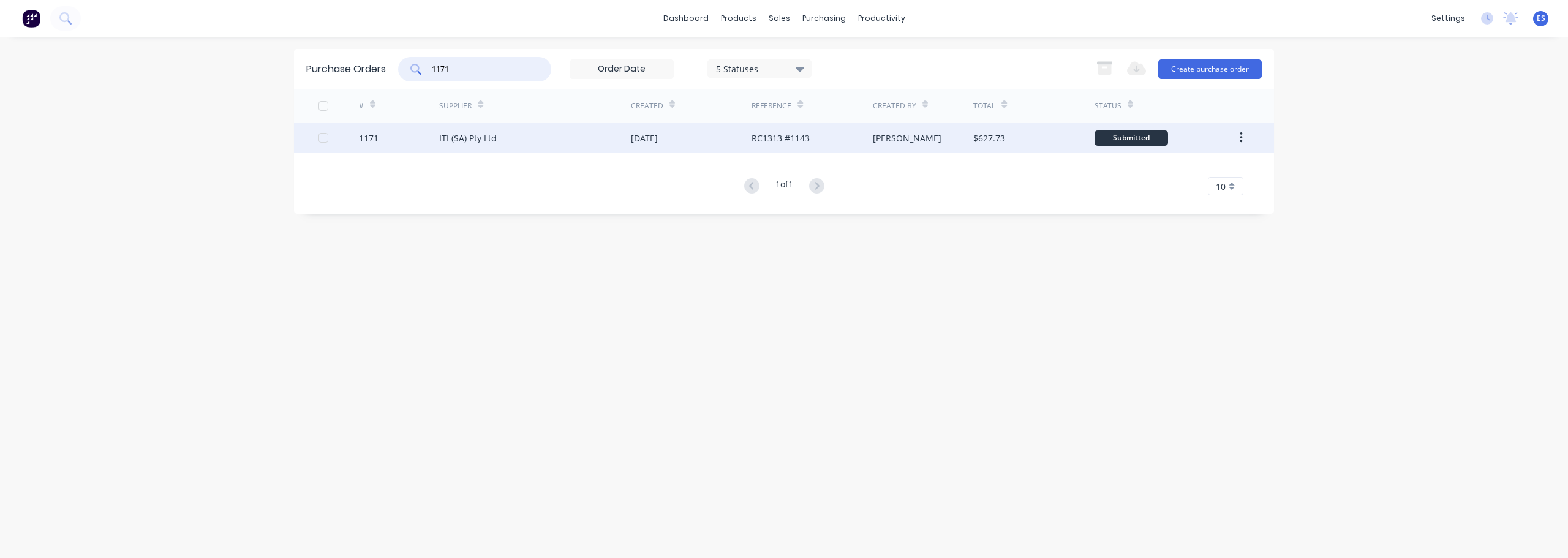
type input "1171"
click at [552, 145] on div "ITI (SA) Pty Ltd" at bounding box center [535, 138] width 192 height 31
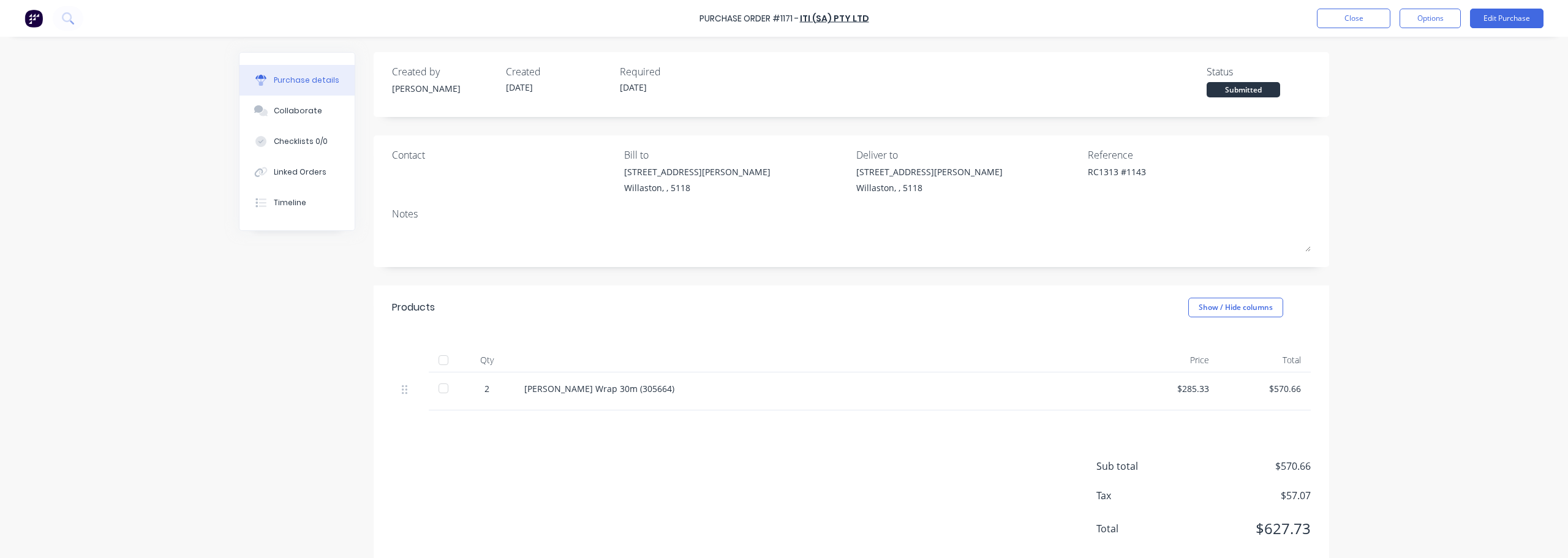
click at [438, 357] on div at bounding box center [443, 360] width 25 height 25
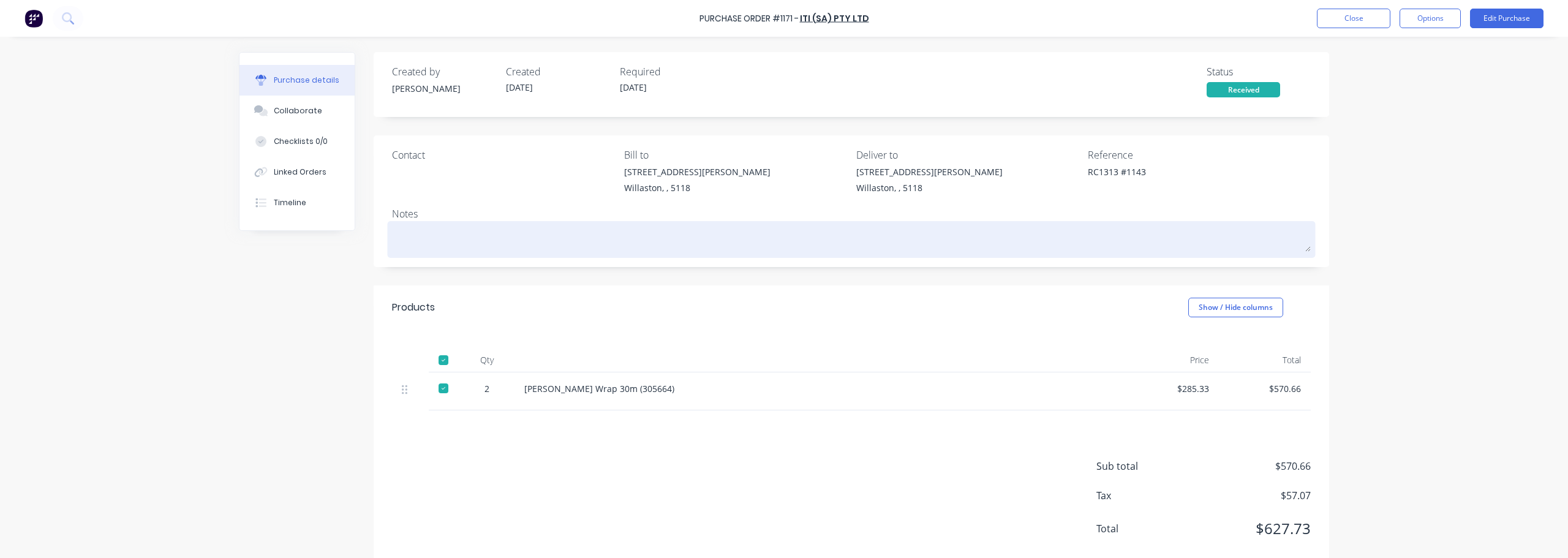
click at [409, 246] on textarea at bounding box center [851, 238] width 919 height 27
type textarea "x"
type textarea "8"
type textarea "x"
type textarea "8/"
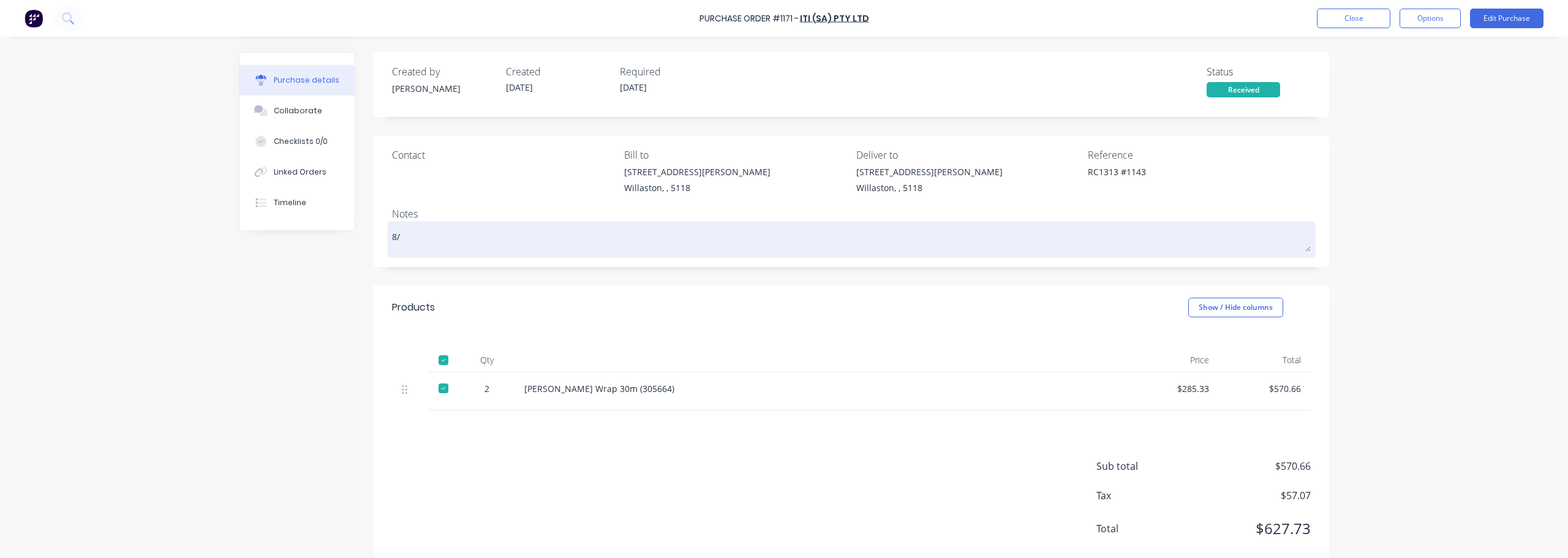
type textarea "x"
type textarea "8/1"
type textarea "x"
type textarea "8/10"
type textarea "x"
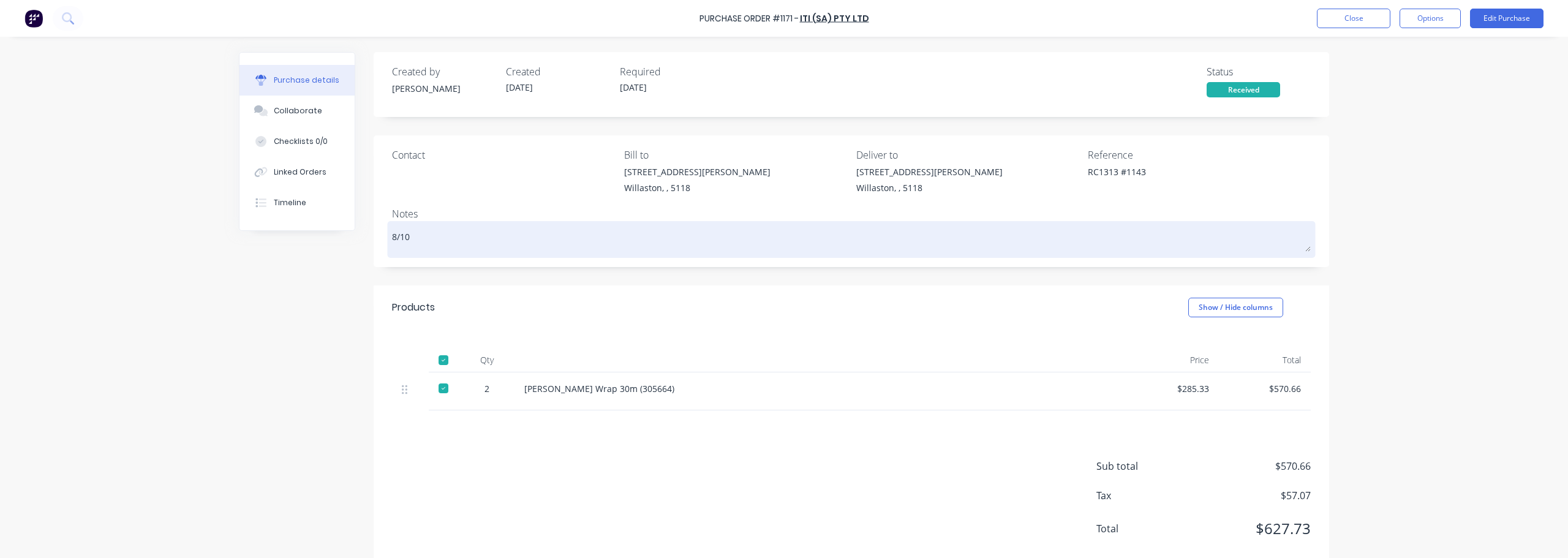
type textarea "8/10"
type textarea "x"
type textarea "8/10 -"
type textarea "x"
type textarea "8/10 -"
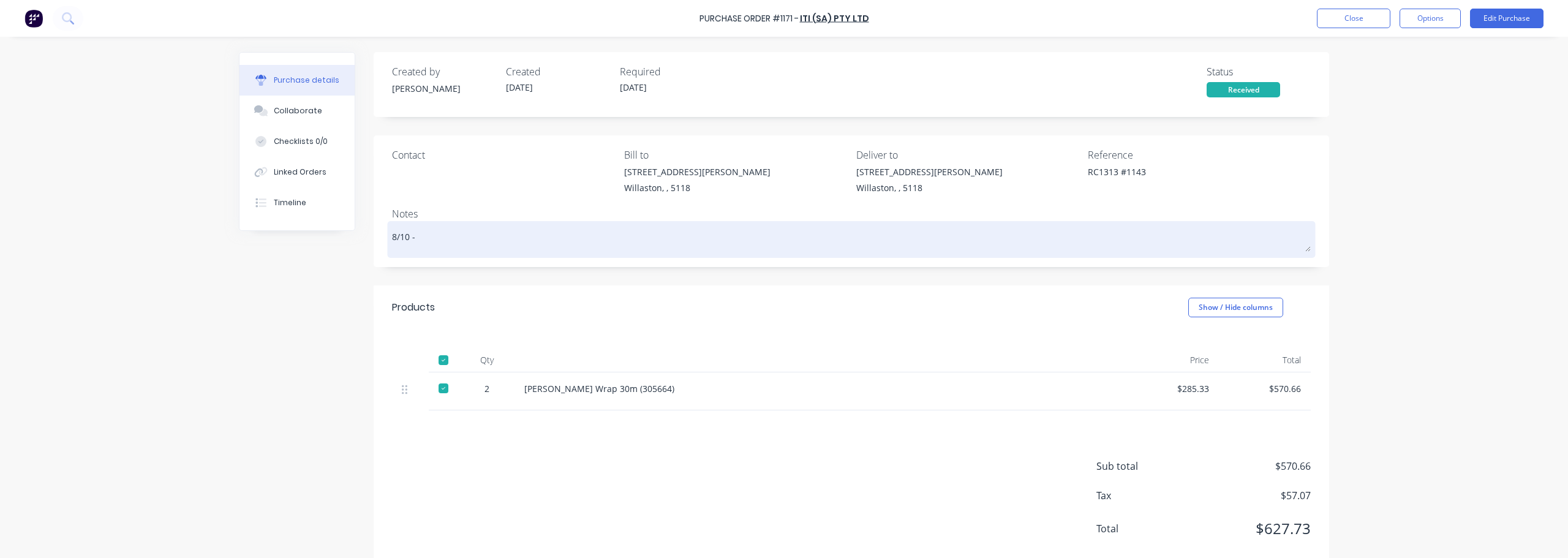
type textarea "x"
type textarea "8/10 - f"
type textarea "x"
type textarea "8/10 - fi"
type textarea "x"
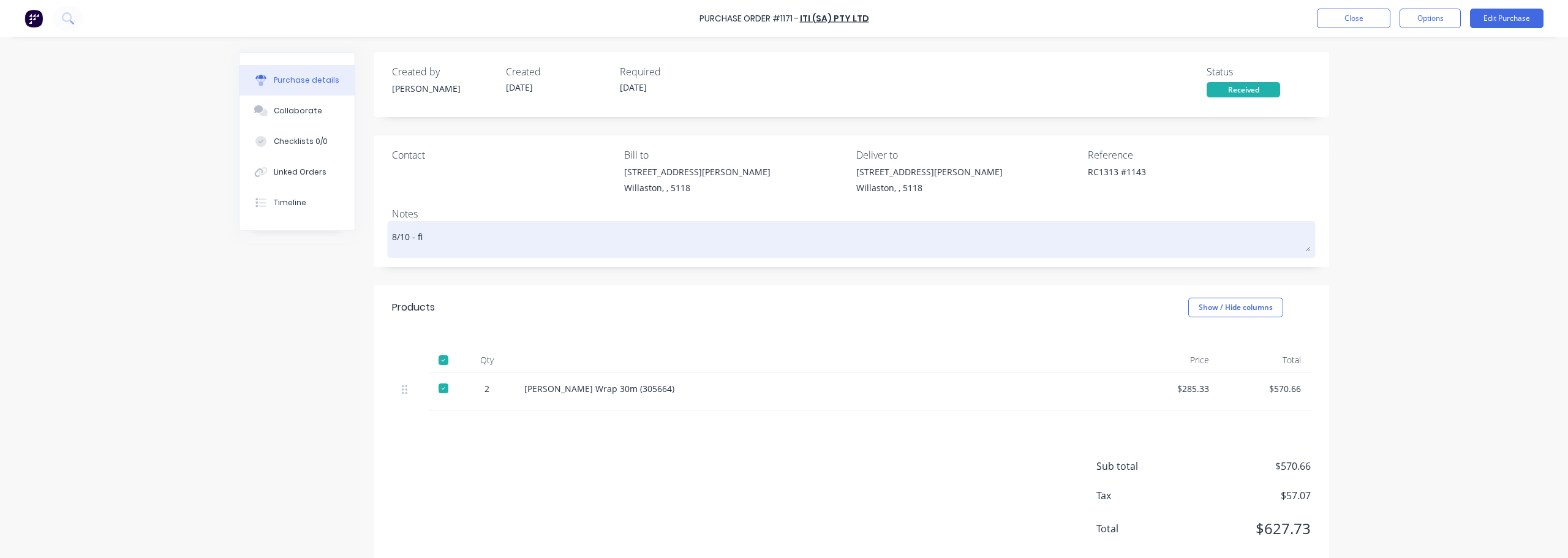
type textarea "8/10 - f"
type textarea "x"
type textarea "8/10 - fu"
type textarea "x"
type textarea "8/10 - ful"
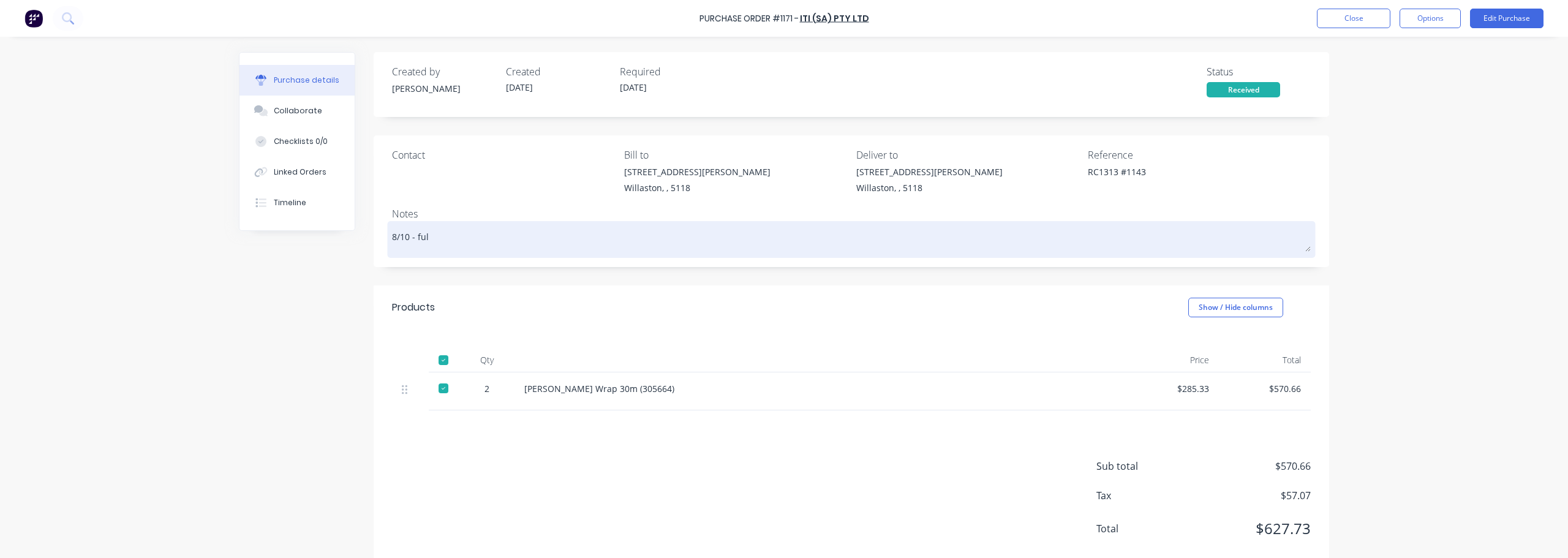
type textarea "x"
type textarea "8/10 - full"
type textarea "x"
type textarea "8/10 - full"
type textarea "x"
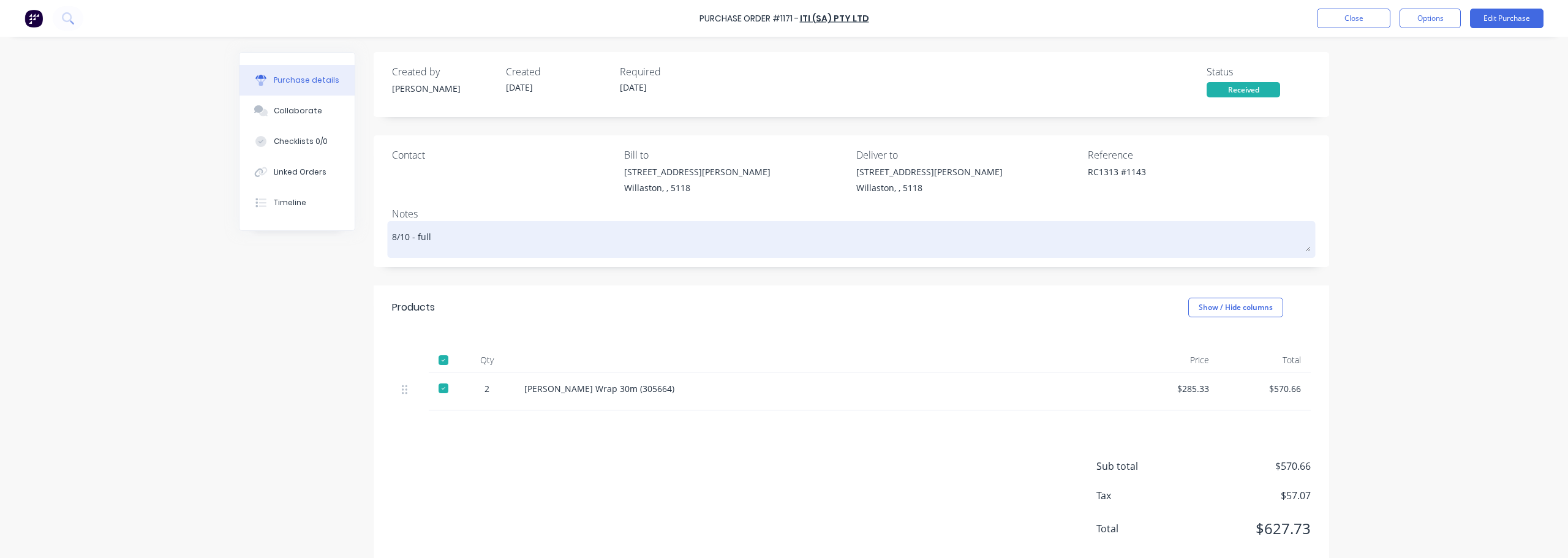
type textarea "8/10 - full e"
type textarea "x"
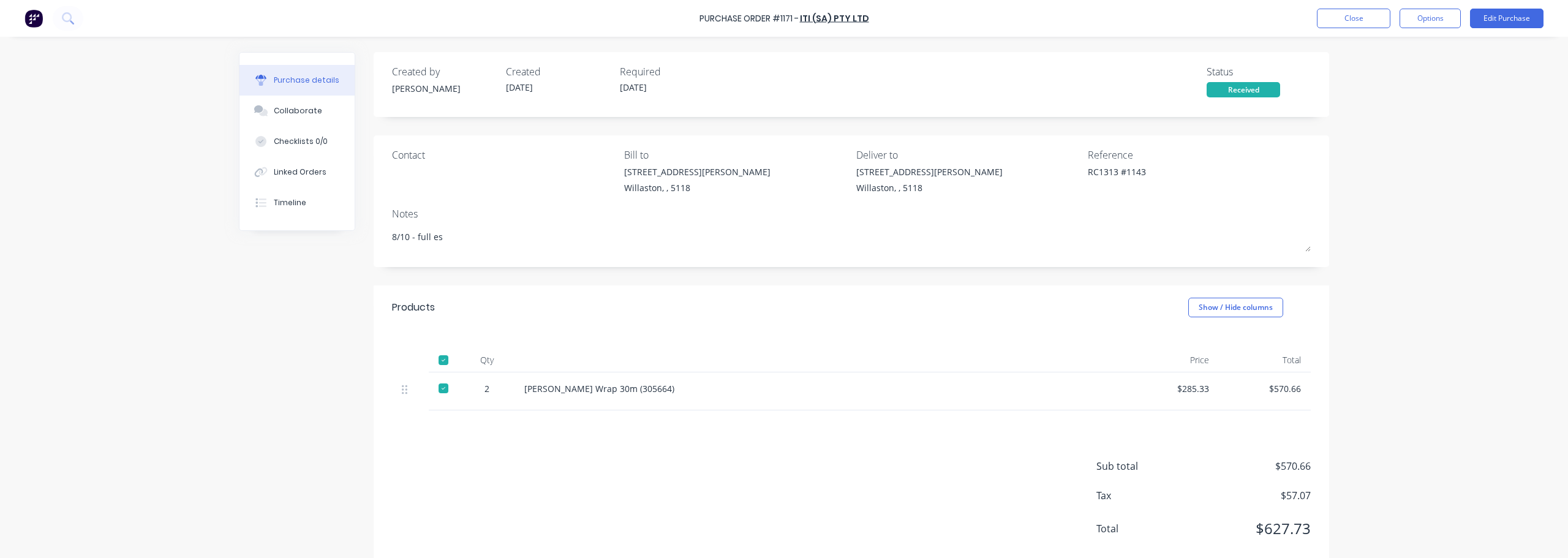
type textarea "8/10 - full es"
type textarea "x"
type textarea "8/10 - full es"
click at [1396, 120] on div "Purchase Order #1171 - ITI (SA) Pty Ltd Close Options Edit Purchase Purchase de…" at bounding box center [784, 279] width 1568 height 558
click at [1380, 21] on button "Close" at bounding box center [1354, 18] width 74 height 20
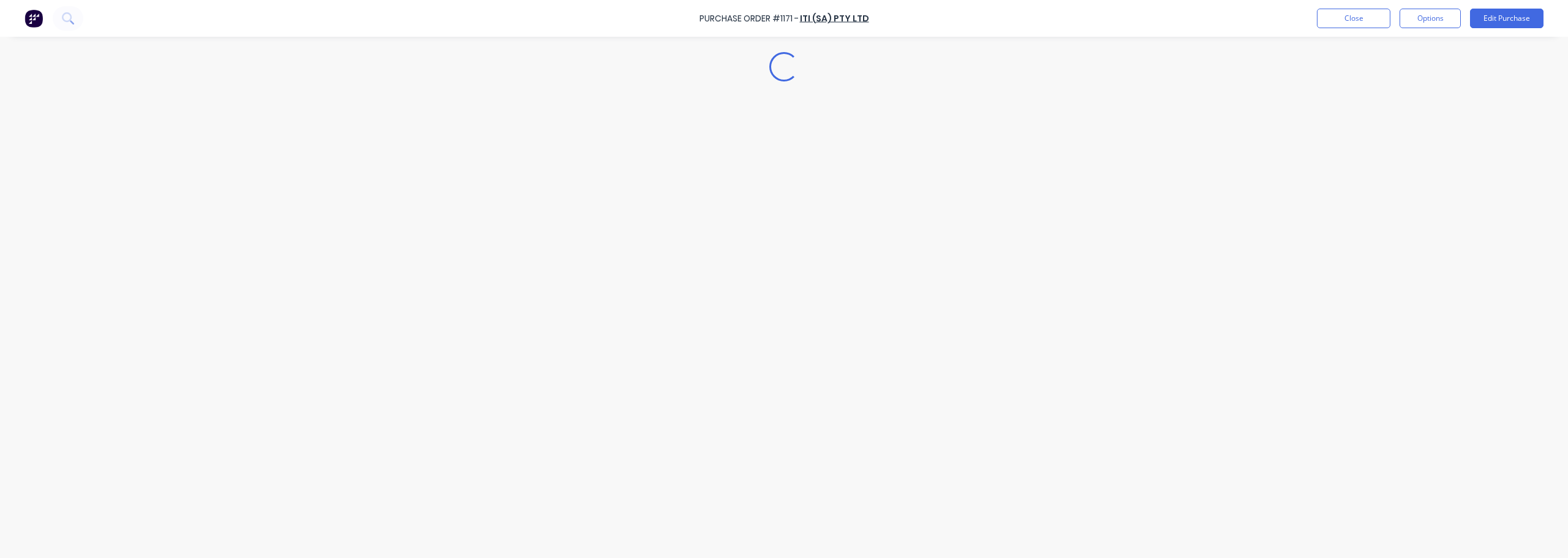
type textarea "x"
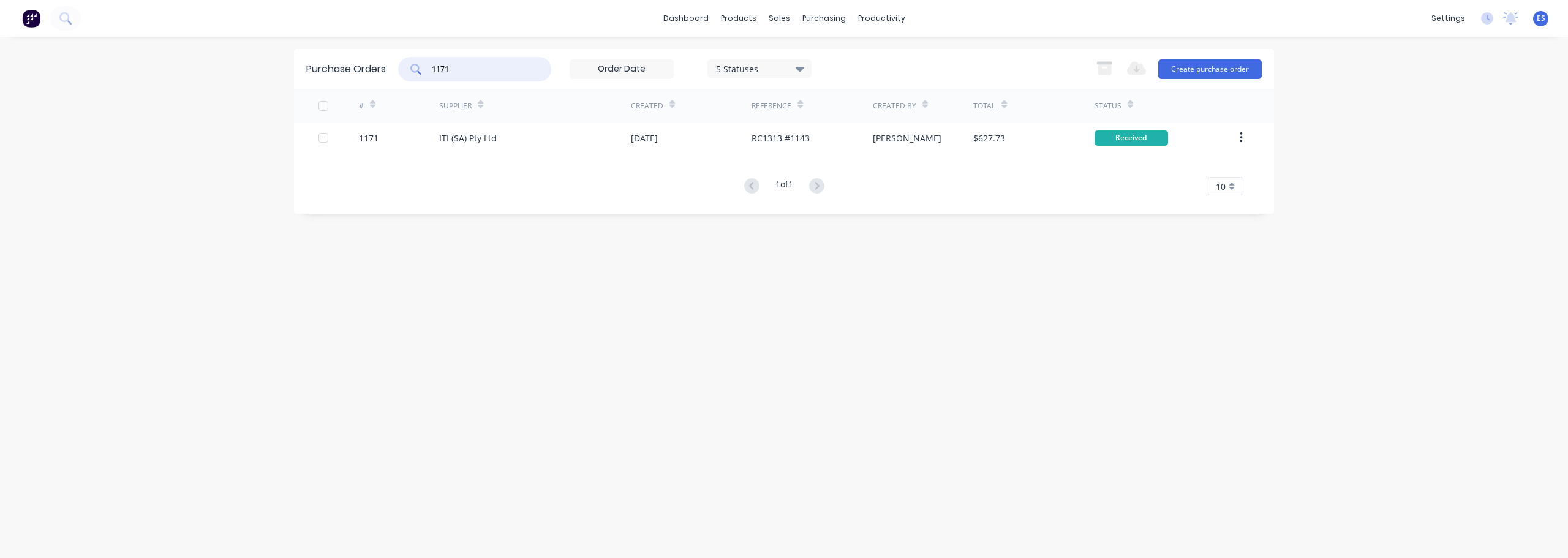
click at [500, 64] on input "1171" at bounding box center [481, 69] width 102 height 12
click at [797, 51] on link "Sales Orders" at bounding box center [844, 58] width 162 height 25
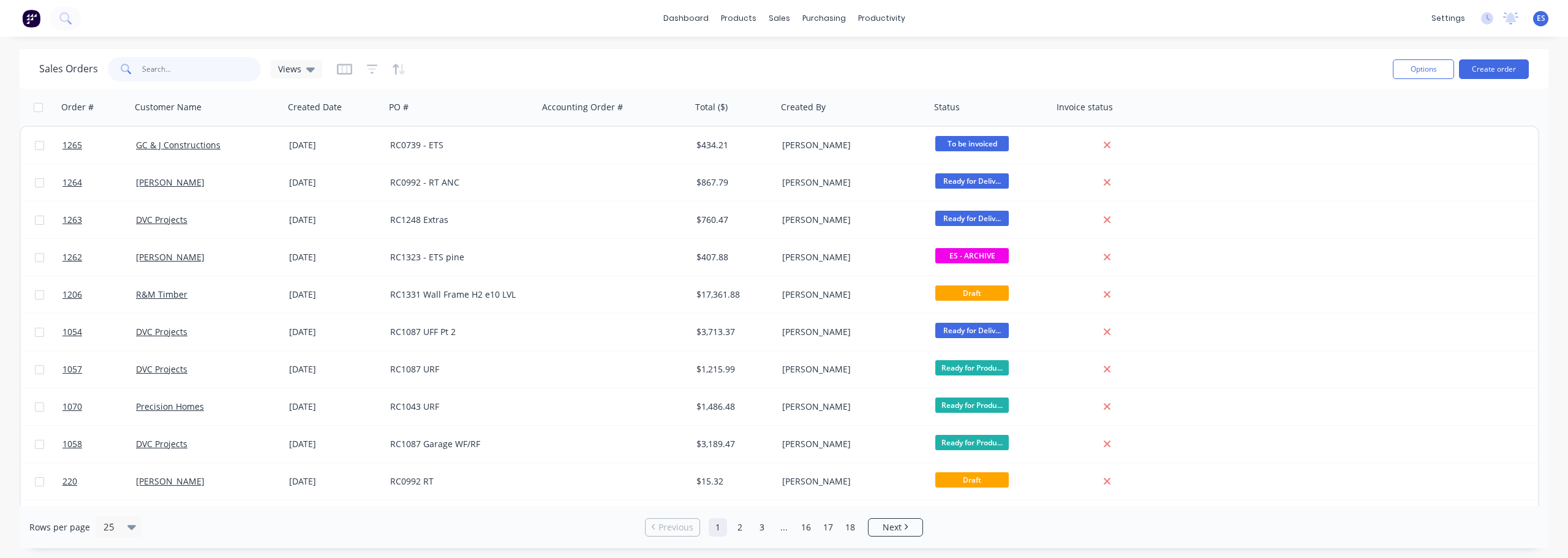
click at [169, 68] on input "text" at bounding box center [201, 69] width 119 height 25
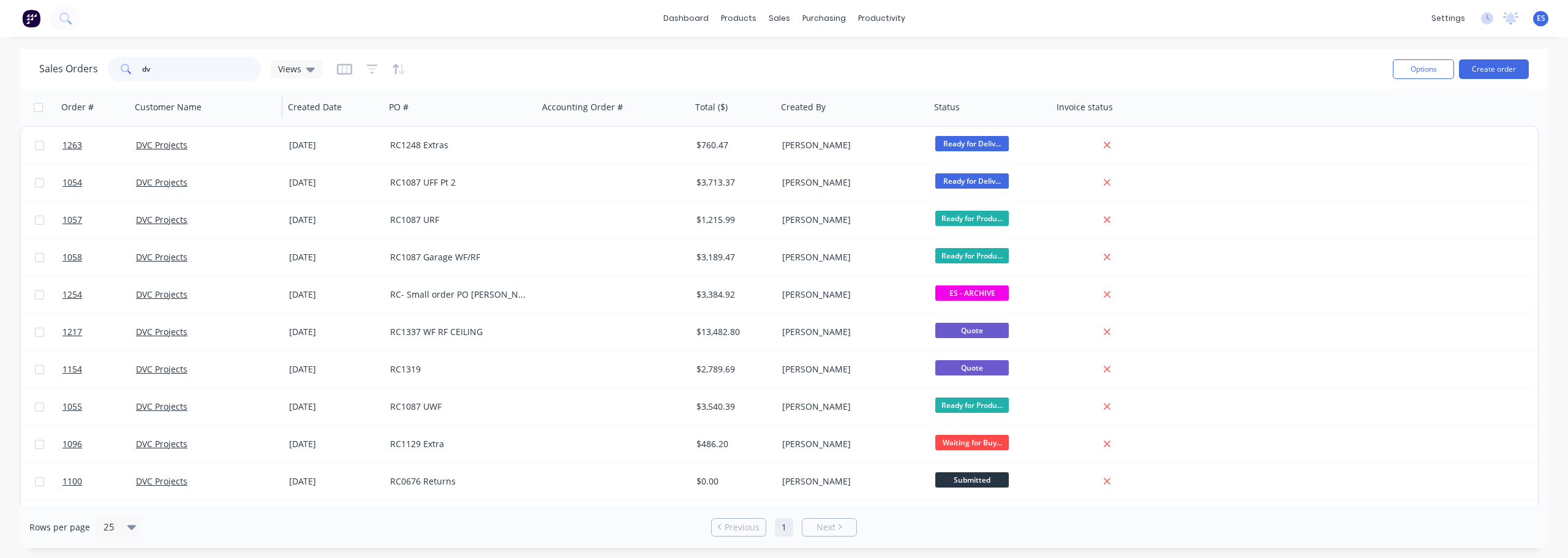
type input "d"
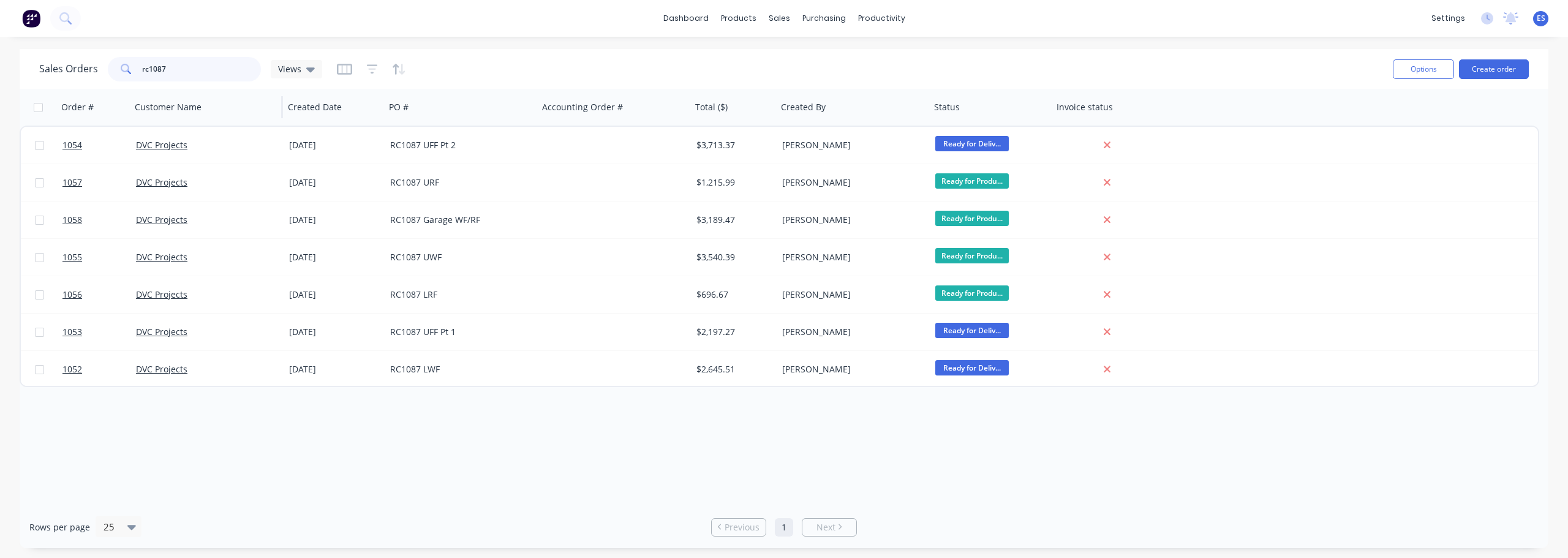
type input "rc1087"
